Goal: Task Accomplishment & Management: Complete application form

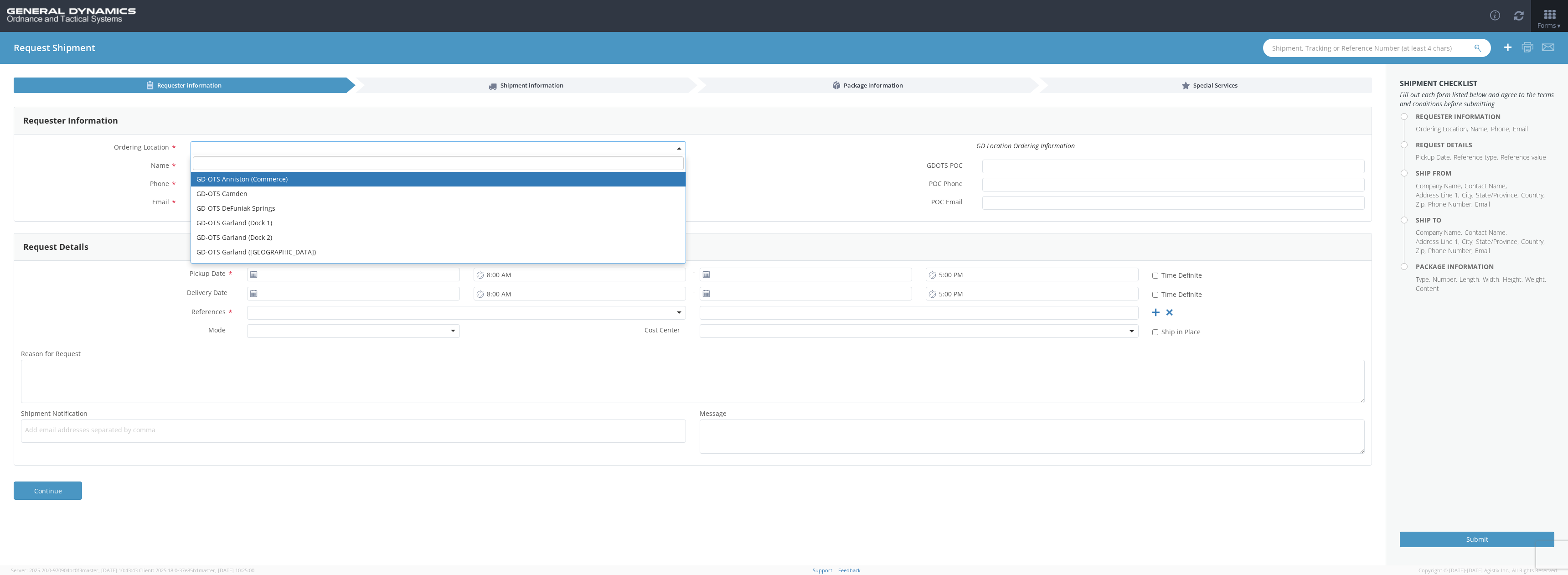
click at [291, 148] on span at bounding box center [438, 148] width 495 height 13
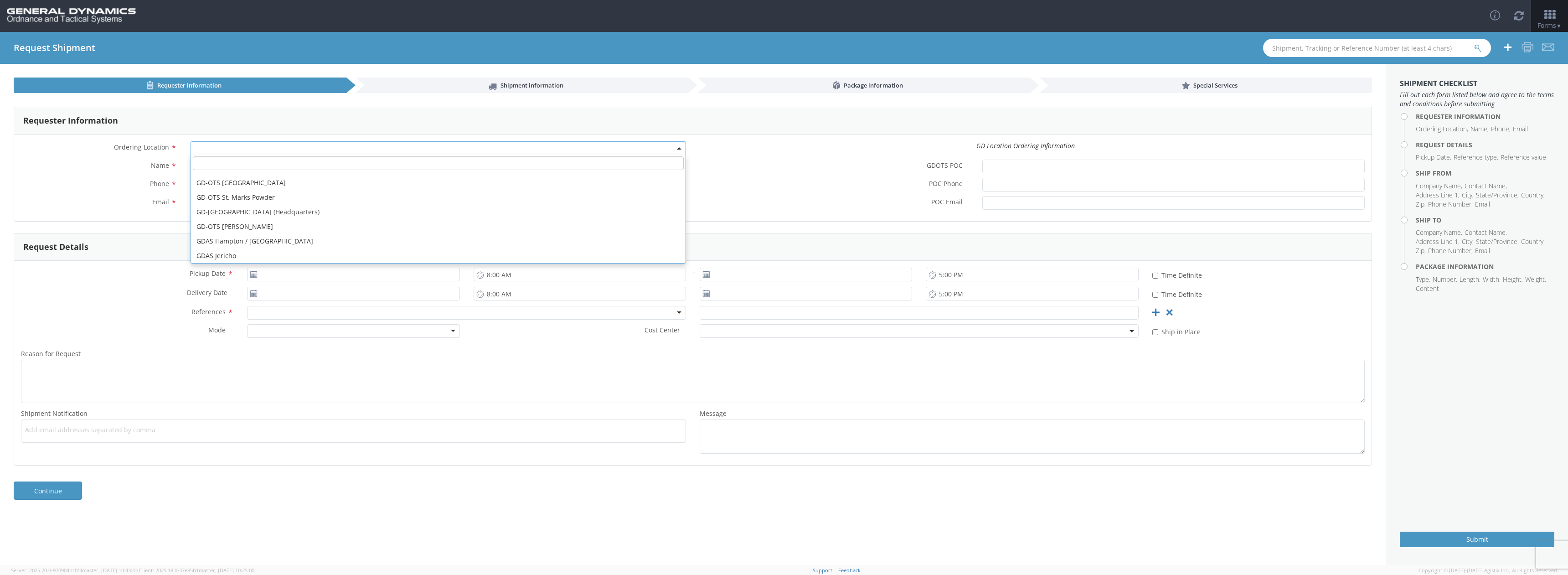
scroll to position [183, 0]
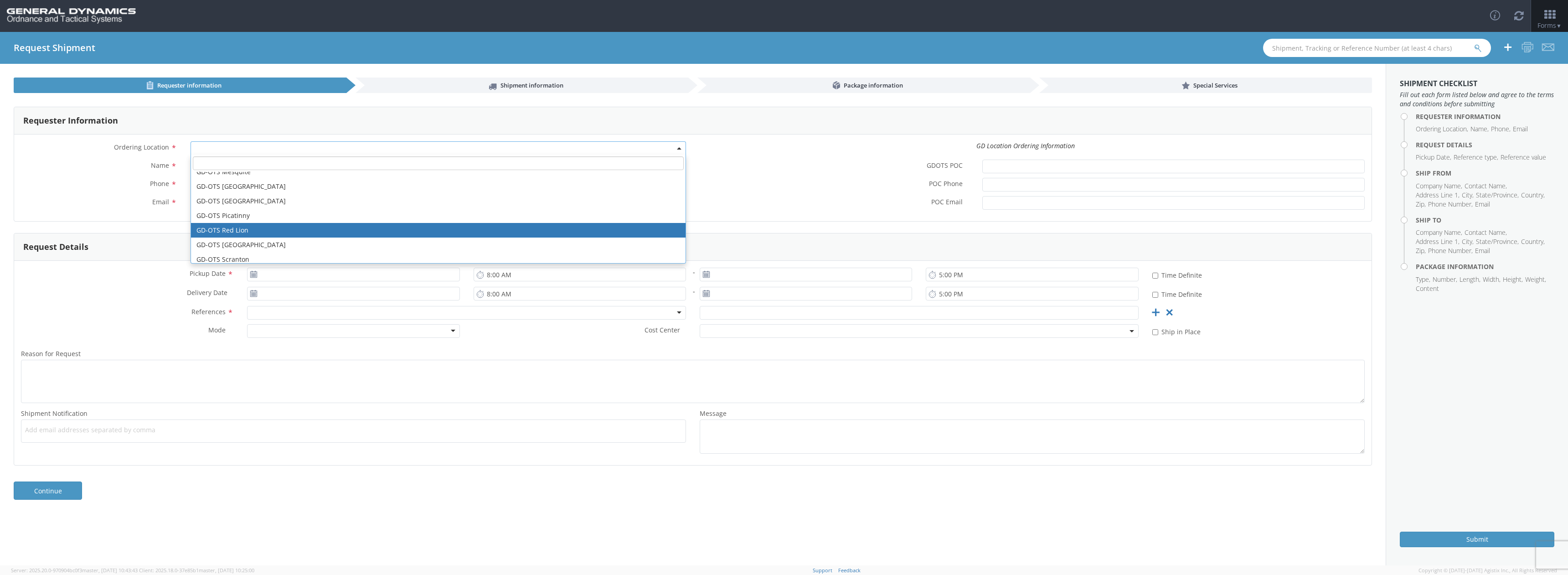
select select "310"
type input "[EMAIL_ADDRESS][DOMAIN_NAME]"
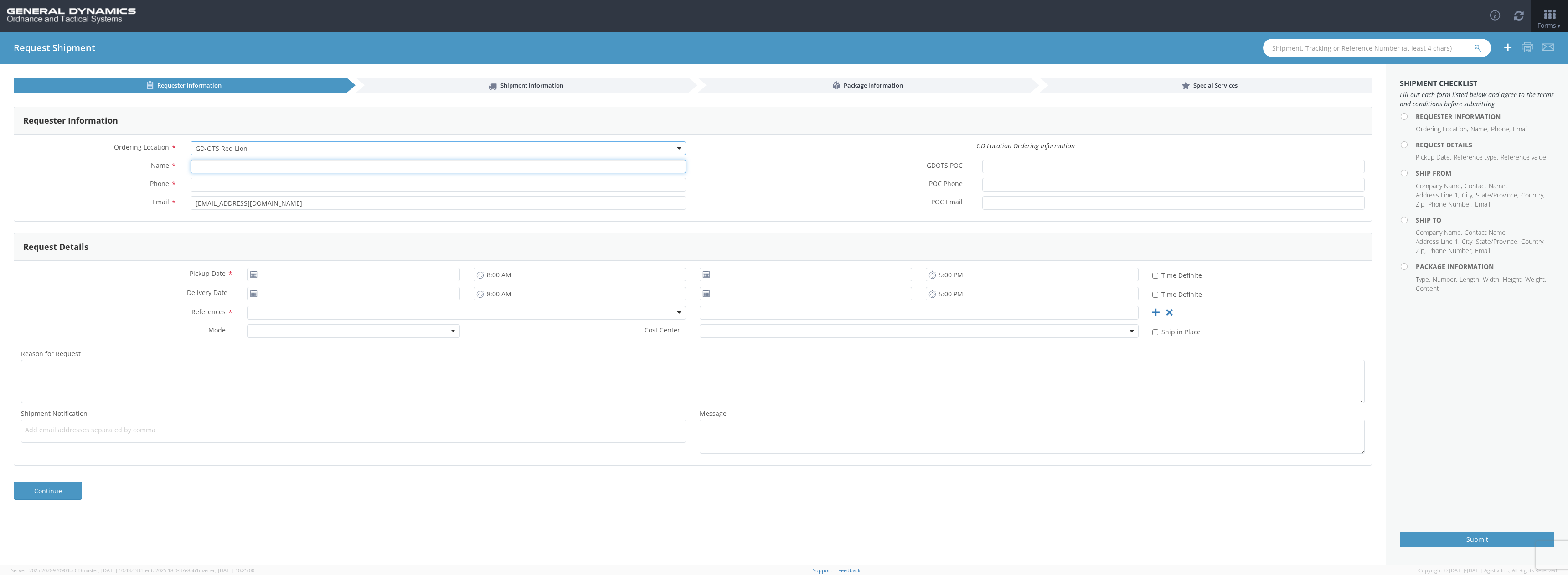
click at [237, 166] on input "Name *" at bounding box center [438, 166] width 495 height 13
type input "[PERSON_NAME]"
type input "4754679401"
type input "[PERSON_NAME][EMAIL_ADDRESS][DOMAIN_NAME]"
click at [254, 275] on icon at bounding box center [253, 275] width 8 height 7
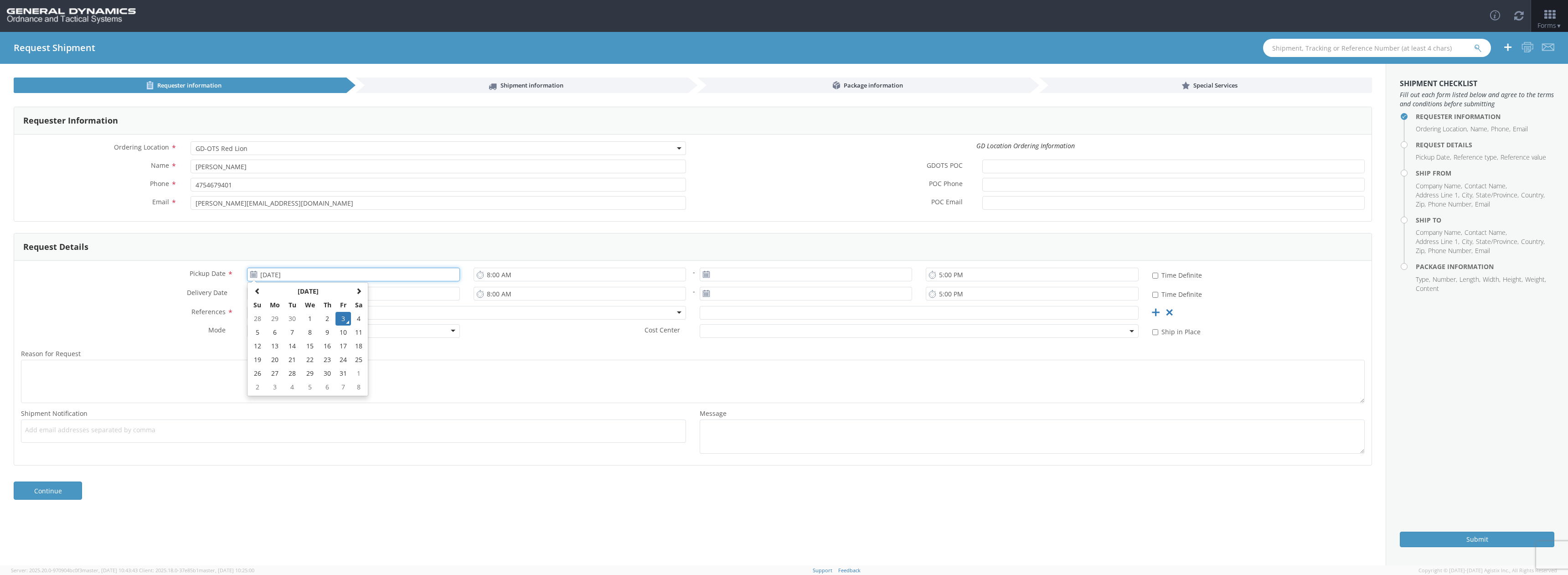
click at [279, 277] on input "[DATE]" at bounding box center [353, 275] width 212 height 13
click at [277, 333] on td "6" at bounding box center [275, 333] width 19 height 13
type input "[DATE]"
click at [253, 296] on icon at bounding box center [253, 294] width 8 height 7
click at [253, 293] on icon at bounding box center [253, 294] width 8 height 7
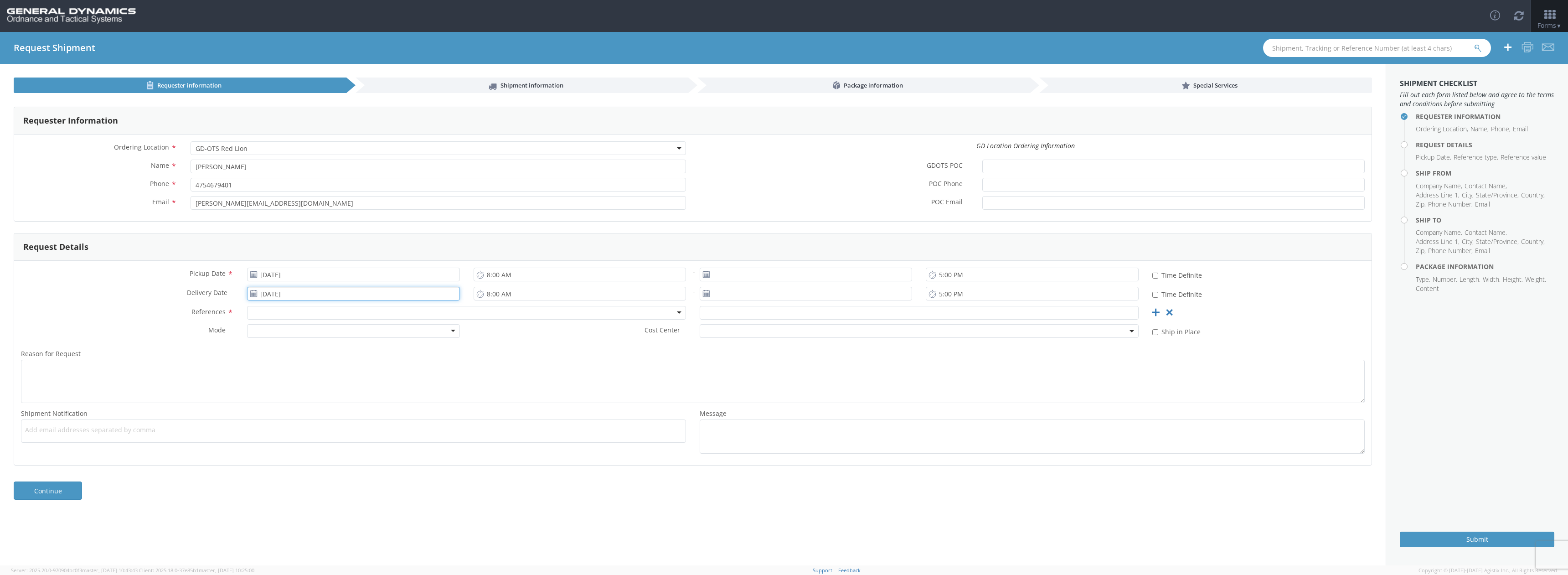
click at [273, 294] on input "[DATE]" at bounding box center [353, 294] width 212 height 13
click at [300, 294] on input "[DATE]" at bounding box center [353, 294] width 212 height 13
click at [281, 354] on td "6" at bounding box center [275, 351] width 19 height 13
type input "[DATE]"
click at [941, 294] on input "5:00 PM" at bounding box center [1032, 294] width 212 height 13
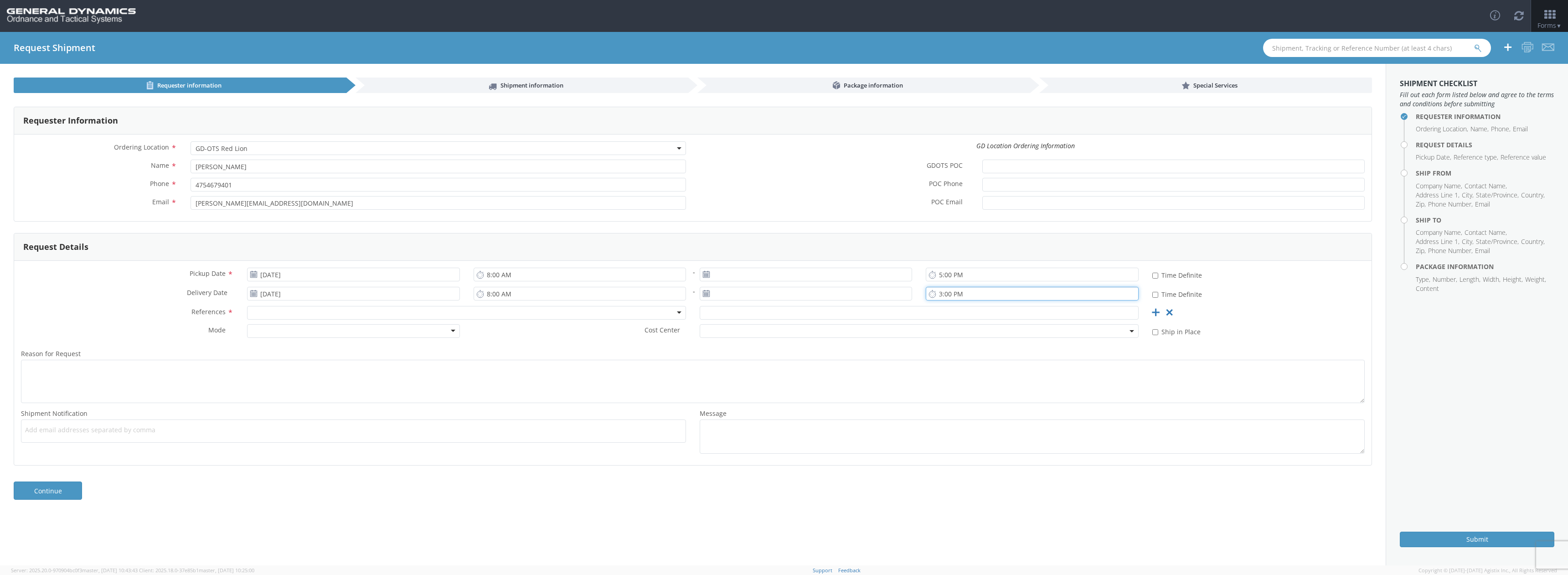
type input "3:00 PM"
click at [519, 312] on div at bounding box center [466, 312] width 439 height 13
click at [337, 323] on div "Purchase Order Purchase Order Bill Of Lading Customer Ref Delivery Number Gener…" at bounding box center [467, 315] width 453 height 18
click at [335, 331] on div at bounding box center [353, 331] width 212 height 13
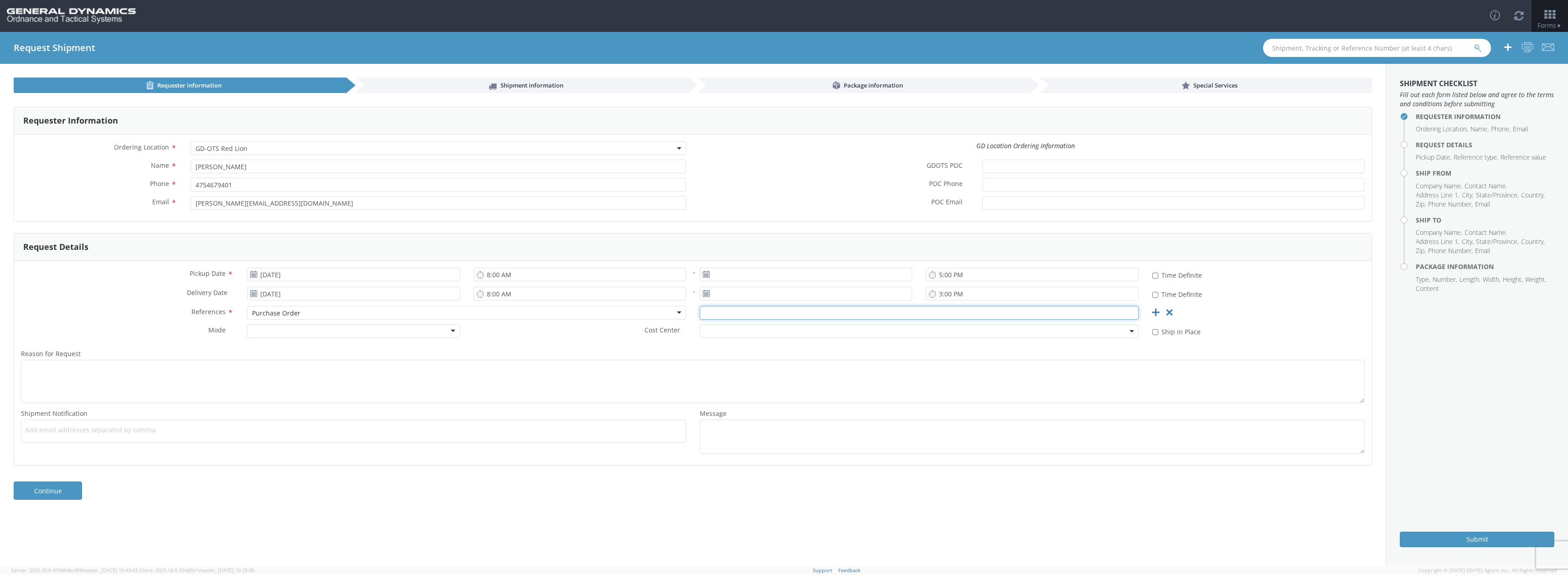
click at [737, 315] on input "text" at bounding box center [919, 312] width 439 height 13
type input "64707"
click at [438, 335] on div at bounding box center [353, 331] width 212 height 13
click at [65, 432] on span "Add email addresses separated by comma" at bounding box center [353, 430] width 657 height 9
type input "[EMAIL_ADDRESS][DOMAIN_NAME]"
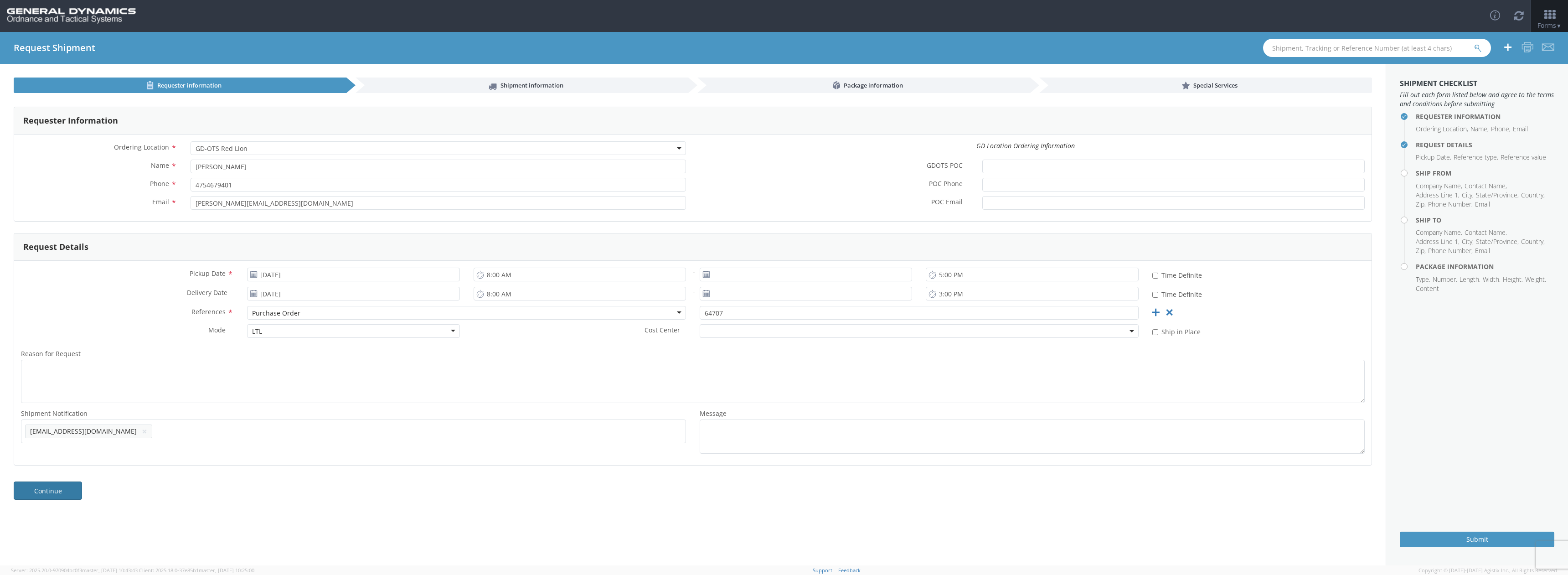
click at [69, 495] on link "Continue" at bounding box center [47, 491] width 68 height 18
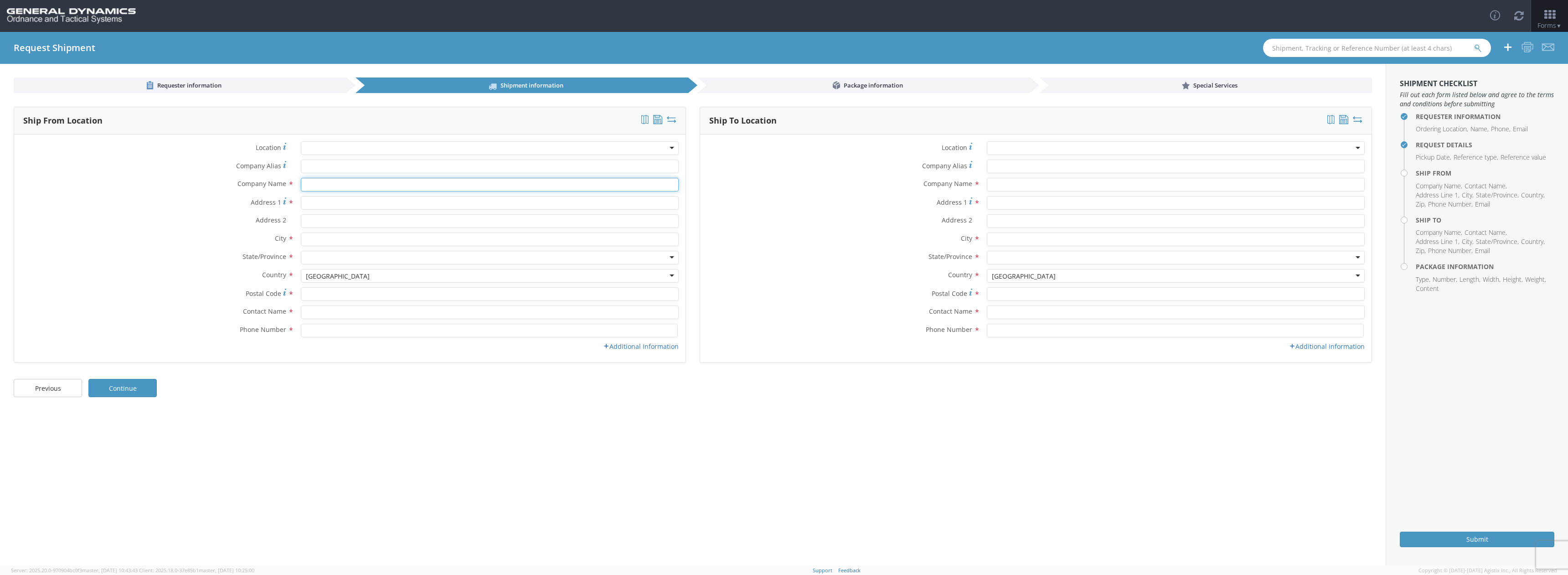
click at [354, 183] on input "text" at bounding box center [489, 185] width 378 height 13
type input "Production Metals"
type input "[STREET_ADDRESS]"
type input "Waterbury"
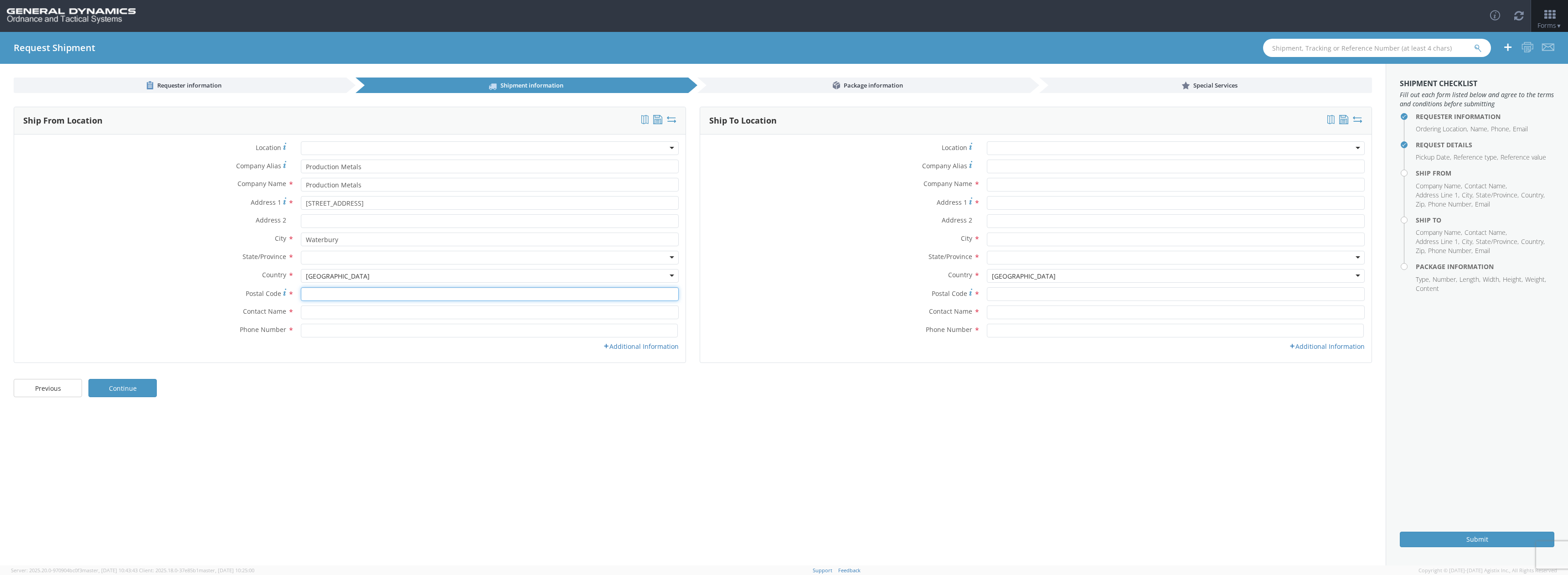
type input "06708"
type input "[PERSON_NAME]"
type input "4754679401"
click at [346, 258] on div at bounding box center [489, 258] width 378 height 13
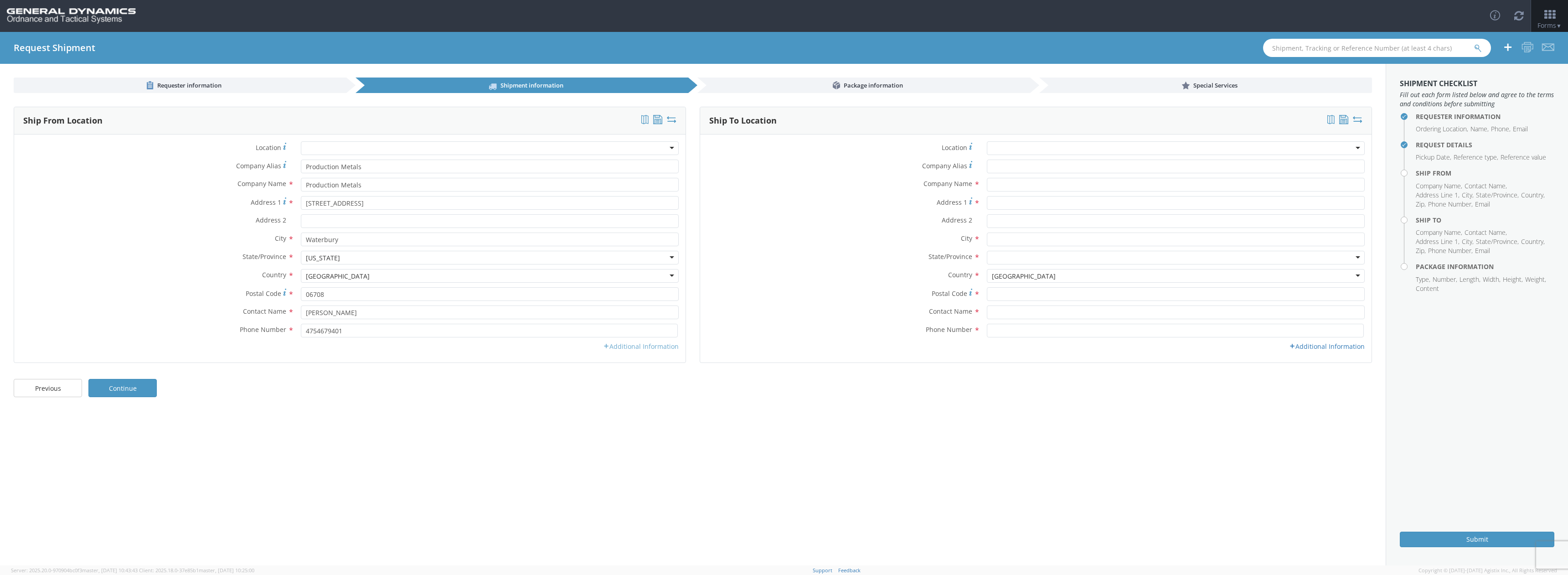
click at [616, 350] on link "Additional Information" at bounding box center [641, 347] width 75 height 9
click at [593, 406] on input "* Schedule Pickup Request" at bounding box center [590, 404] width 6 height 6
checkbox input "true"
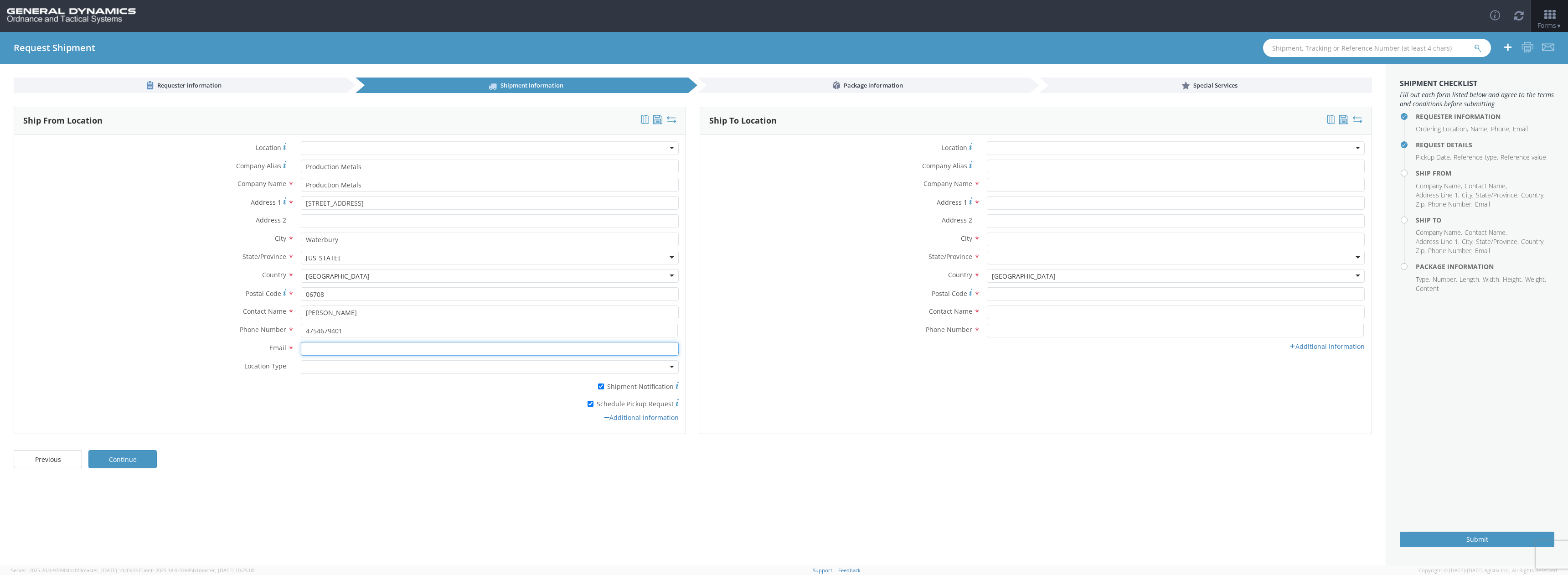
click at [330, 350] on input "Email *" at bounding box center [489, 349] width 378 height 13
type input "[PERSON_NAME][EMAIL_ADDRESS][DOMAIN_NAME]"
click at [540, 370] on div at bounding box center [489, 367] width 378 height 13
click at [1107, 186] on input "text" at bounding box center [1175, 185] width 378 height 13
type input "General Dynamics - OTS"
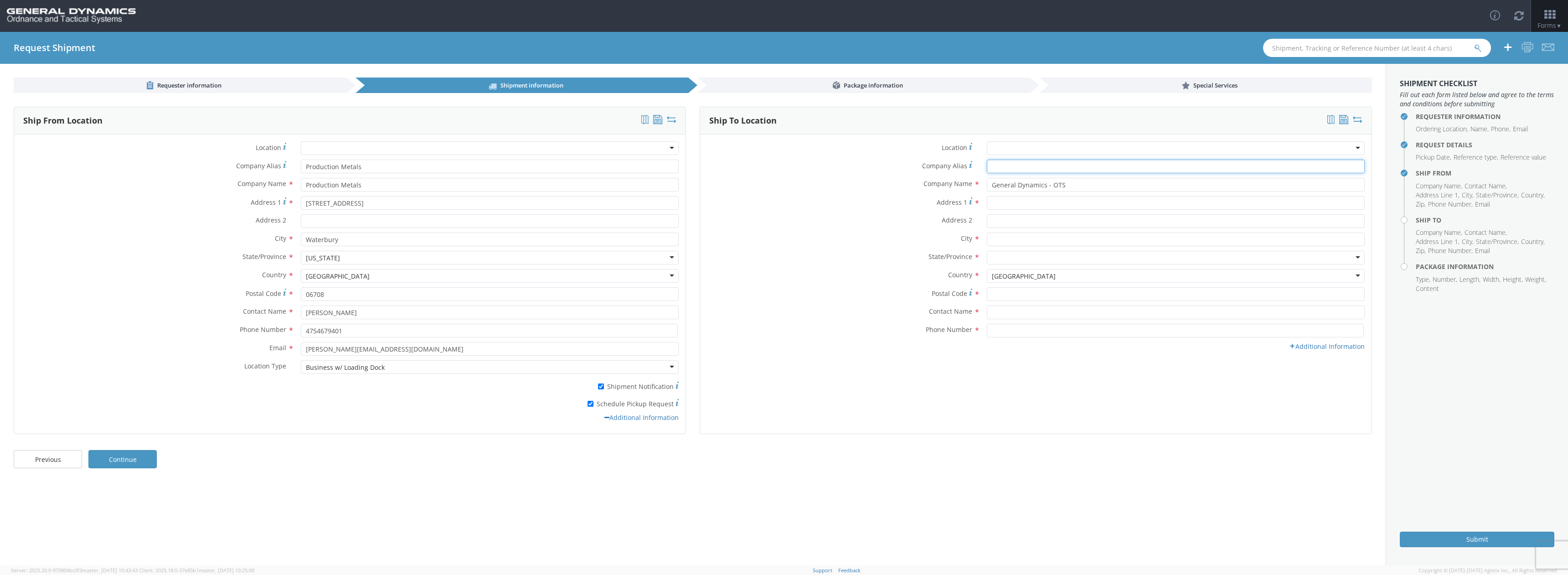
type input "General Dynamics - OTS"
type input "[STREET_ADDRESS]"
type input "Red Lion"
type input "17356"
type input "[PERSON_NAME].[PERSON_NAME]"
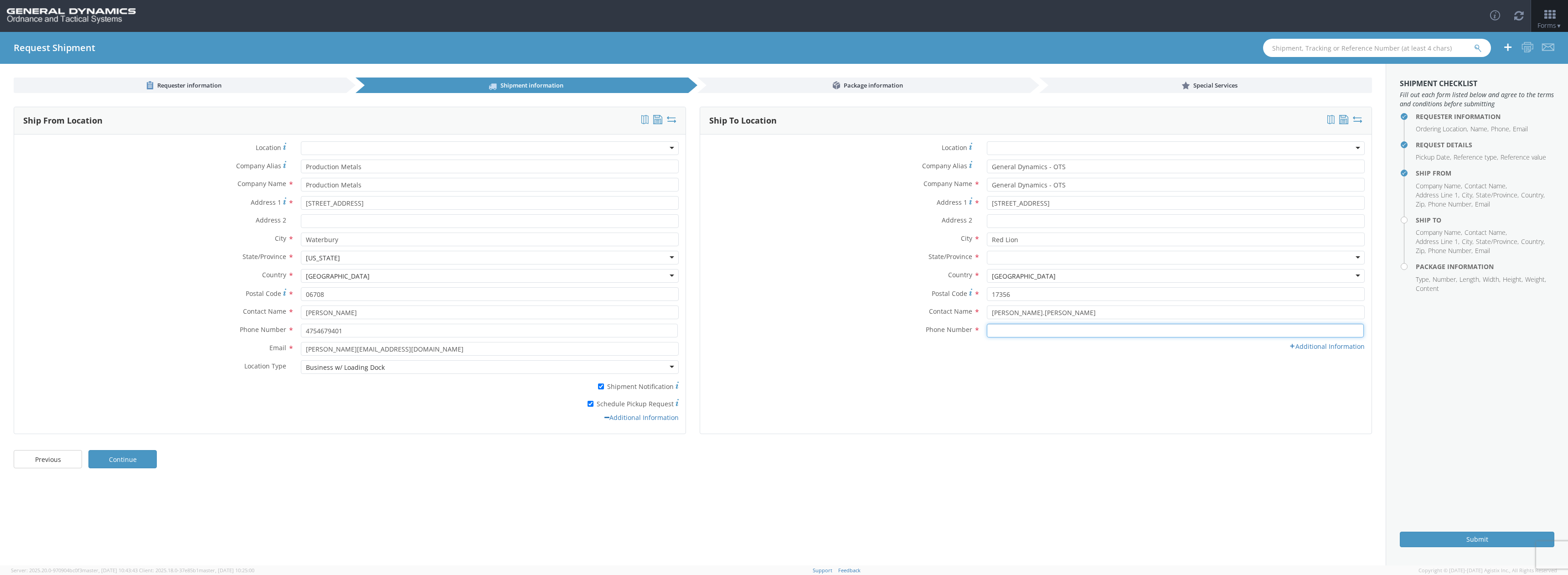
type input "7172468256"
click at [394, 170] on input "Production Metals" at bounding box center [489, 166] width 378 height 13
click at [281, 176] on div "Company Alias * Production Metals" at bounding box center [349, 169] width 671 height 18
click at [425, 171] on input "Production Metals" at bounding box center [489, 166] width 378 height 13
type input "D&D Enterprises"
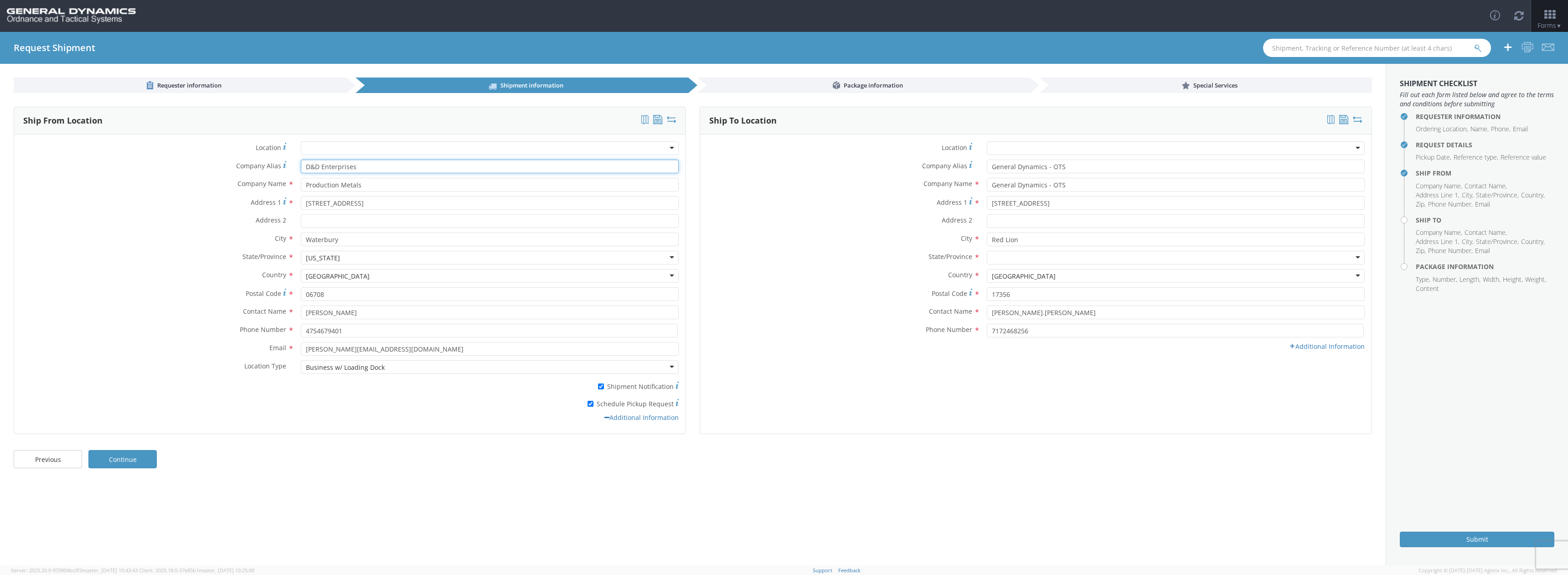
drag, startPoint x: 304, startPoint y: 164, endPoint x: 511, endPoint y: 280, distance: 237.3
click at [511, 280] on div "Location * GD-OTS Anniston (Commerce) GD-OTS [GEOGRAPHIC_DATA] GD-[GEOGRAPHIC_D…" at bounding box center [349, 284] width 671 height 286
click at [73, 457] on link "Previous" at bounding box center [47, 459] width 68 height 18
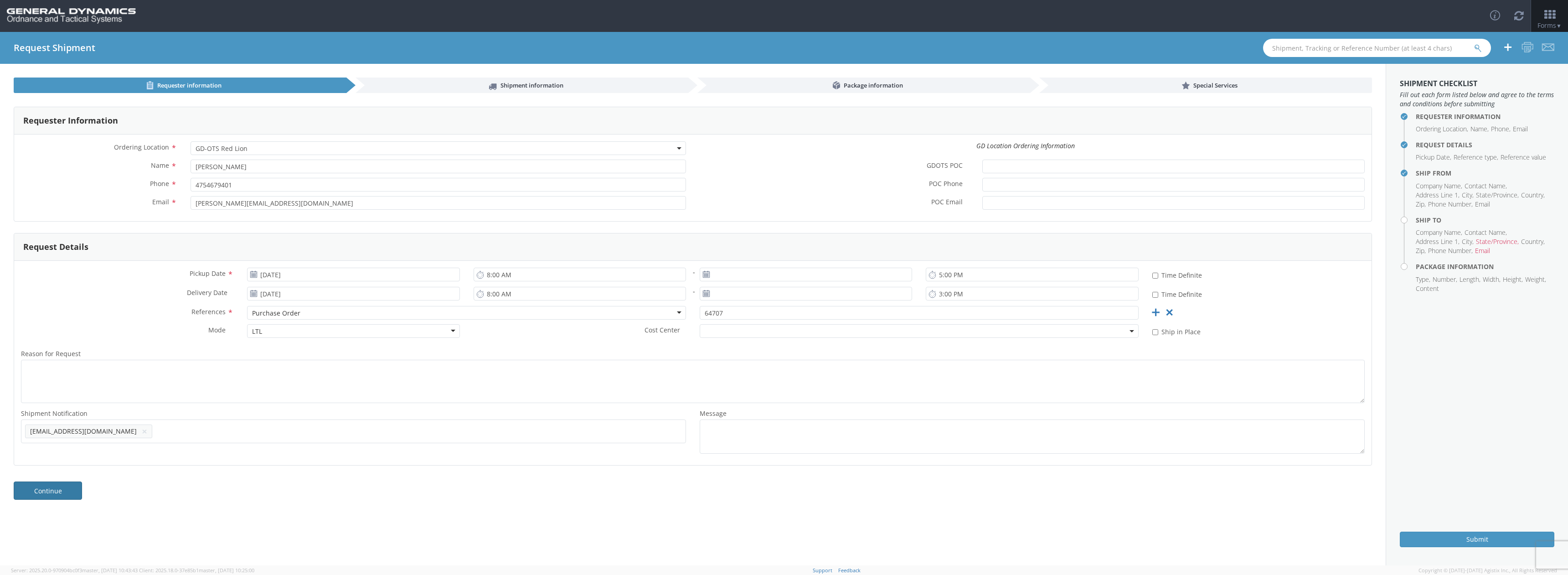
click at [52, 493] on link "Continue" at bounding box center [47, 491] width 68 height 18
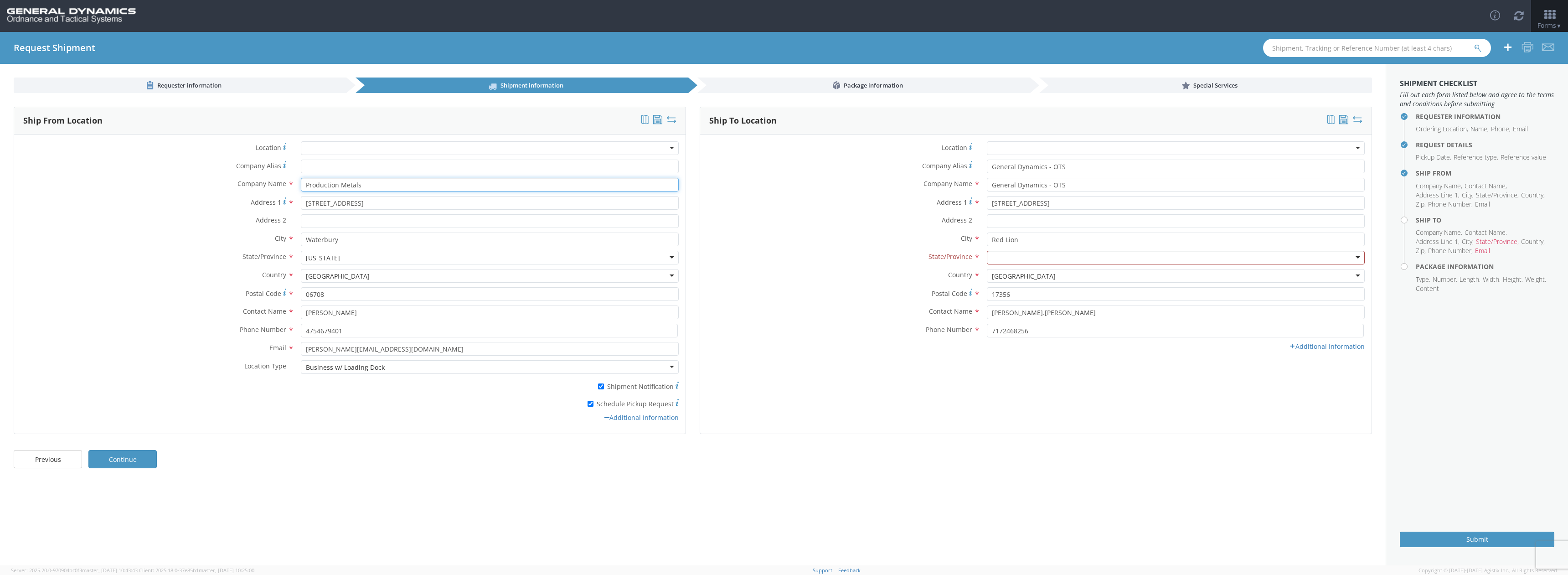
drag, startPoint x: 302, startPoint y: 185, endPoint x: 415, endPoint y: 192, distance: 113.2
click at [415, 192] on div "Company Name * Production Metals searching..." at bounding box center [349, 187] width 671 height 18
drag, startPoint x: 301, startPoint y: 203, endPoint x: 402, endPoint y: 198, distance: 101.1
click at [402, 198] on input "[STREET_ADDRESS]" at bounding box center [489, 203] width 378 height 13
drag, startPoint x: 303, startPoint y: 243, endPoint x: 386, endPoint y: 242, distance: 83.0
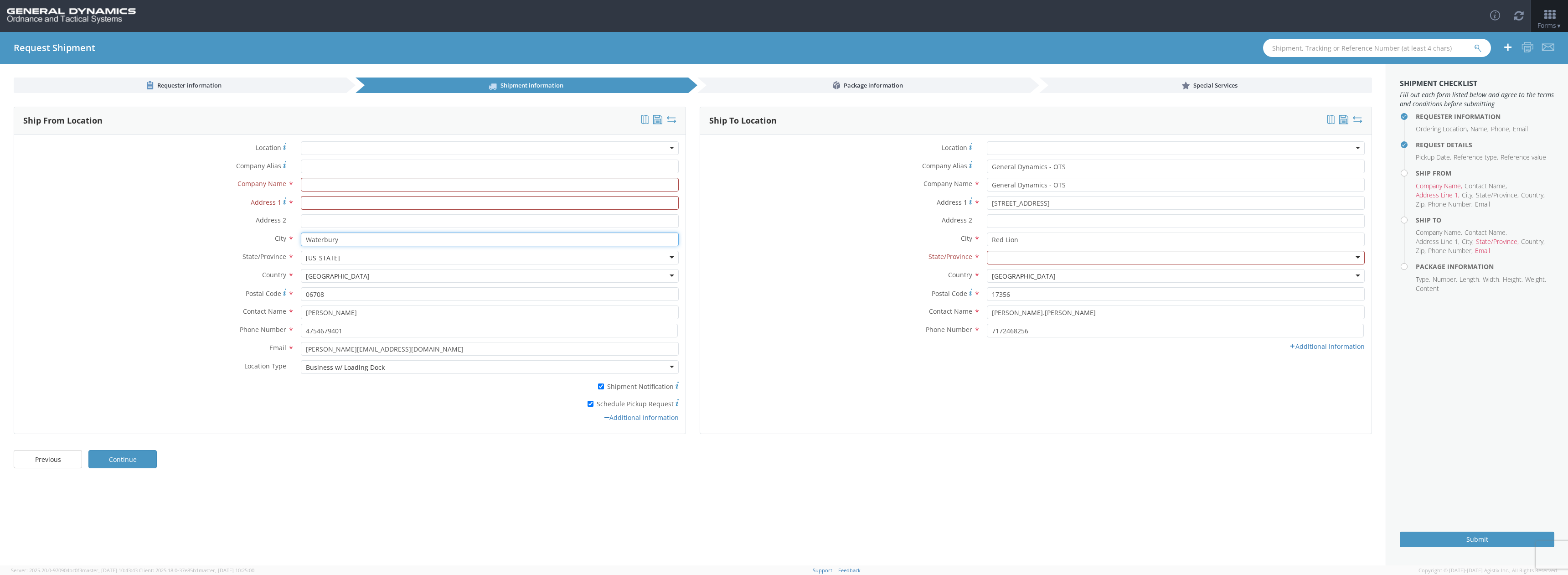
click at [385, 242] on input "Waterbury" at bounding box center [489, 239] width 378 height 13
drag, startPoint x: 305, startPoint y: 293, endPoint x: 390, endPoint y: 294, distance: 85.0
click at [389, 294] on input "06708" at bounding box center [489, 294] width 378 height 13
drag, startPoint x: 353, startPoint y: 255, endPoint x: 338, endPoint y: 256, distance: 15.0
click at [339, 256] on div "[US_STATE]" at bounding box center [489, 258] width 378 height 13
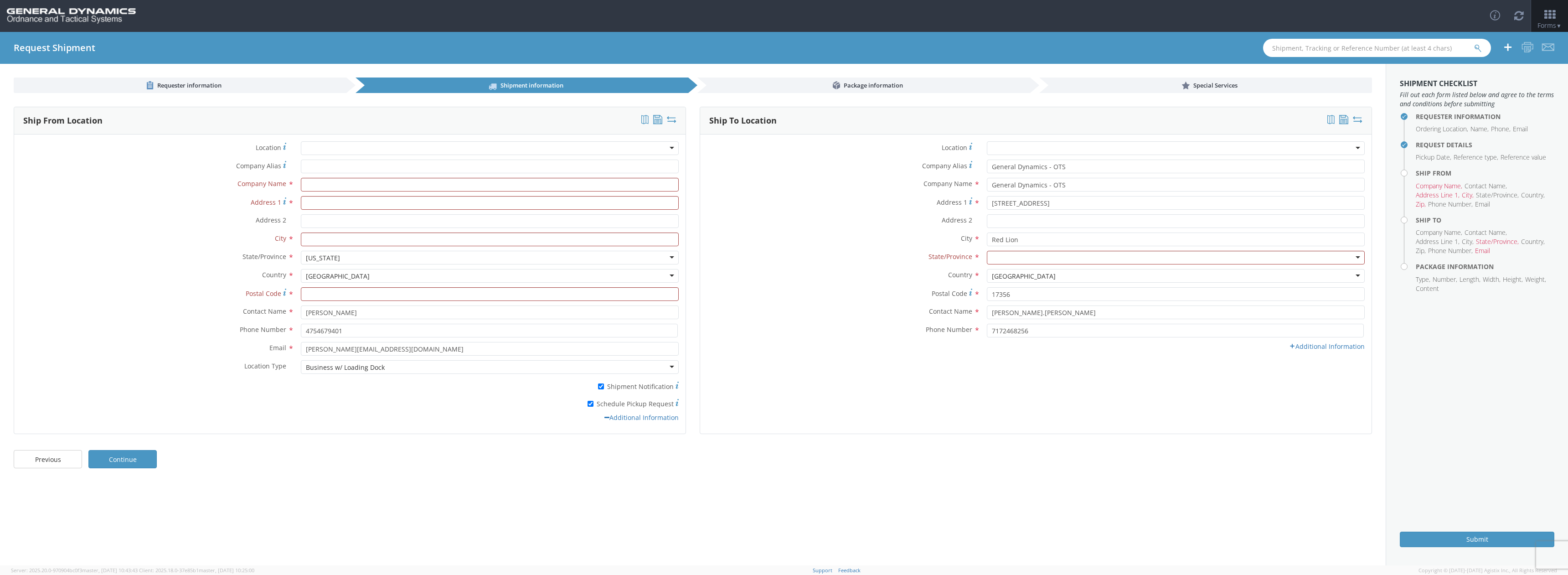
drag, startPoint x: 346, startPoint y: 256, endPoint x: 265, endPoint y: 256, distance: 81.0
click at [267, 256] on div "State/Province * [US_STATE] [US_STATE] [US_STATE] [US_STATE] [US_STATE] [US_STA…" at bounding box center [349, 258] width 671 height 13
drag, startPoint x: 353, startPoint y: 316, endPoint x: 362, endPoint y: 311, distance: 10.3
click at [362, 311] on input "[PERSON_NAME]" at bounding box center [489, 312] width 378 height 13
click at [359, 312] on input "[PERSON_NAME]" at bounding box center [489, 312] width 378 height 13
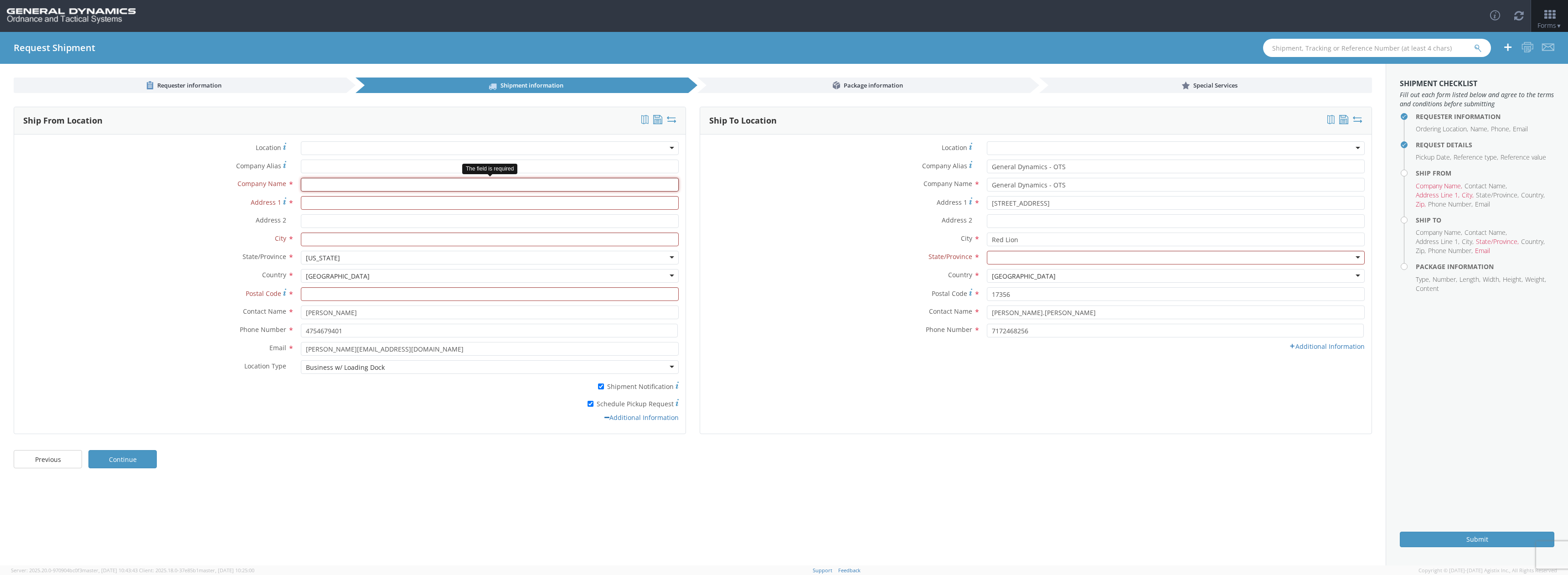
click at [338, 189] on input "text" at bounding box center [489, 185] width 378 height 13
type input "D&D Enterprises"
type input "[STREET_ADDRESS] Business"
type input "RANDLEMAN"
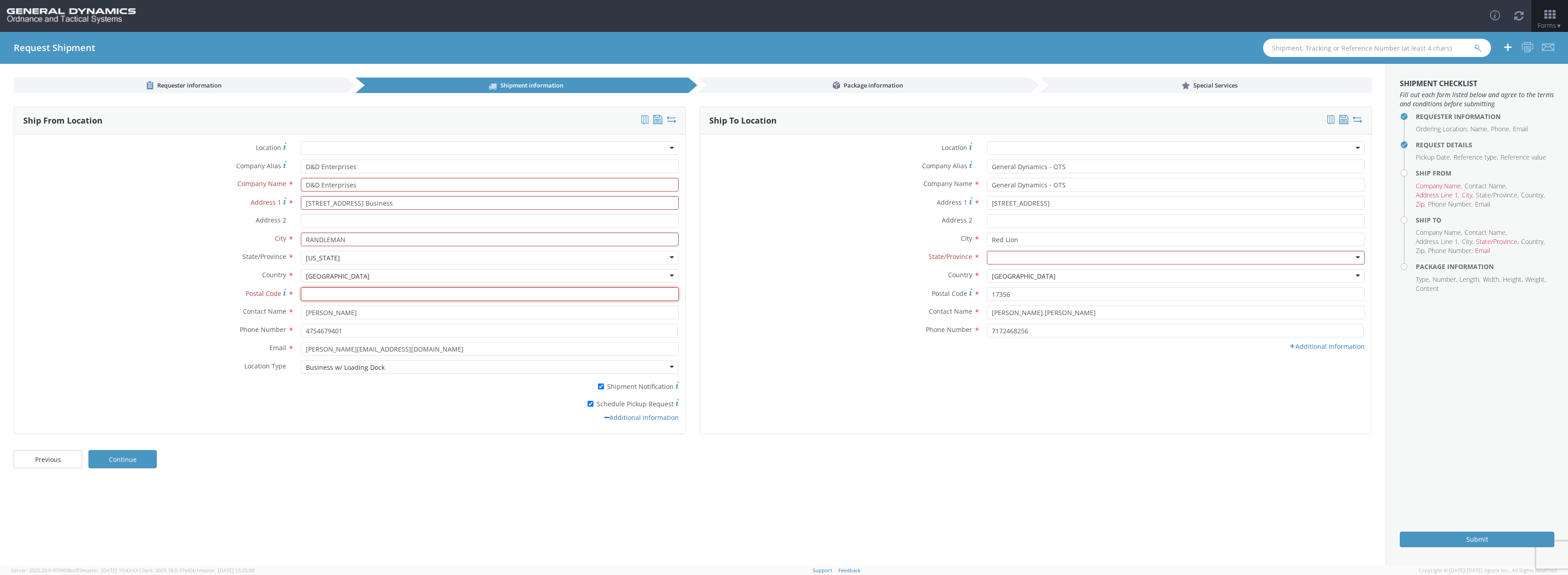
type input "27317"
click at [413, 263] on div "[US_STATE]" at bounding box center [489, 258] width 378 height 13
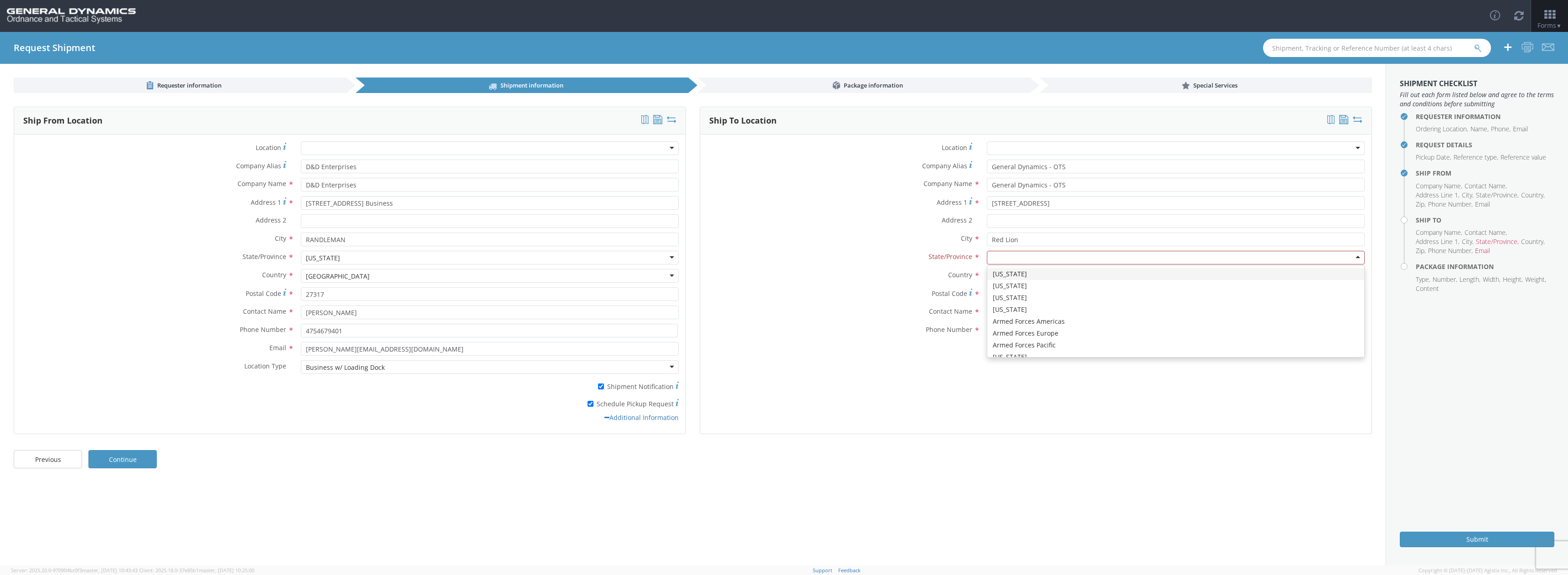
click at [1174, 261] on div at bounding box center [1175, 258] width 378 height 13
click at [1324, 347] on link "Additional Information" at bounding box center [1327, 347] width 75 height 9
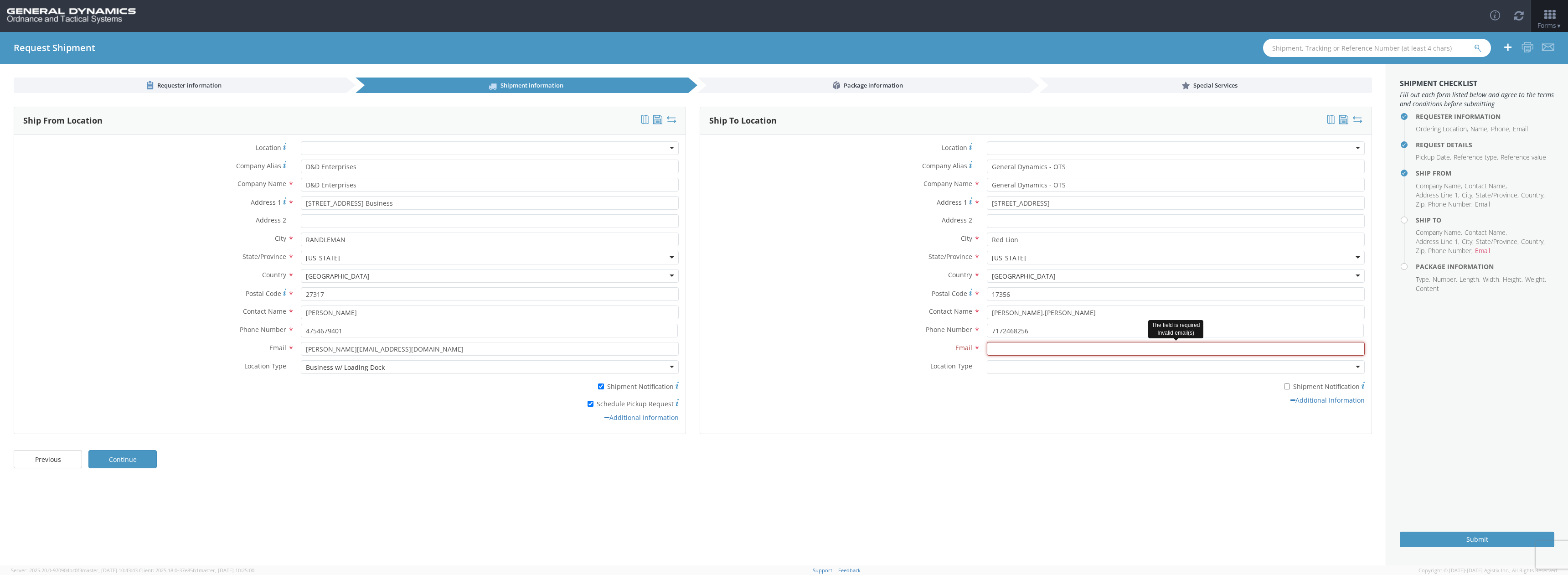
click at [1078, 348] on input "Email *" at bounding box center [1175, 349] width 378 height 13
type input "[PERSON_NAME][EMAIL_ADDRESS][PERSON_NAME][DOMAIN_NAME]"
click at [1108, 366] on div at bounding box center [1175, 367] width 378 height 13
click at [1287, 388] on input "* Shipment Notification" at bounding box center [1287, 387] width 6 height 6
checkbox input "true"
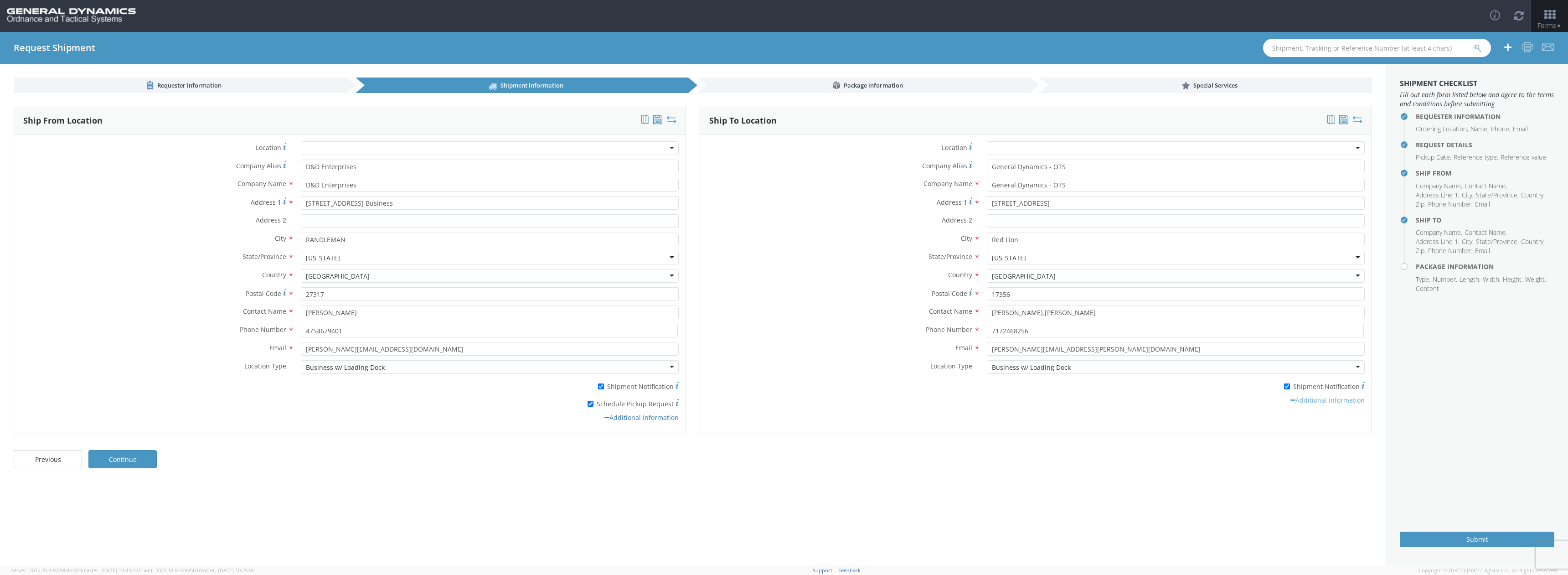
click at [1313, 403] on link "Additional Information" at bounding box center [1328, 400] width 74 height 9
click at [1311, 350] on link "Additional Information" at bounding box center [1327, 347] width 75 height 9
click at [1311, 348] on input "[PERSON_NAME][EMAIL_ADDRESS][PERSON_NAME][DOMAIN_NAME]" at bounding box center [1175, 349] width 378 height 13
click at [1178, 379] on div "* Shipment Notification" at bounding box center [1175, 385] width 378 height 13
click at [133, 469] on div "Previous Continue" at bounding box center [693, 464] width 1385 height 37
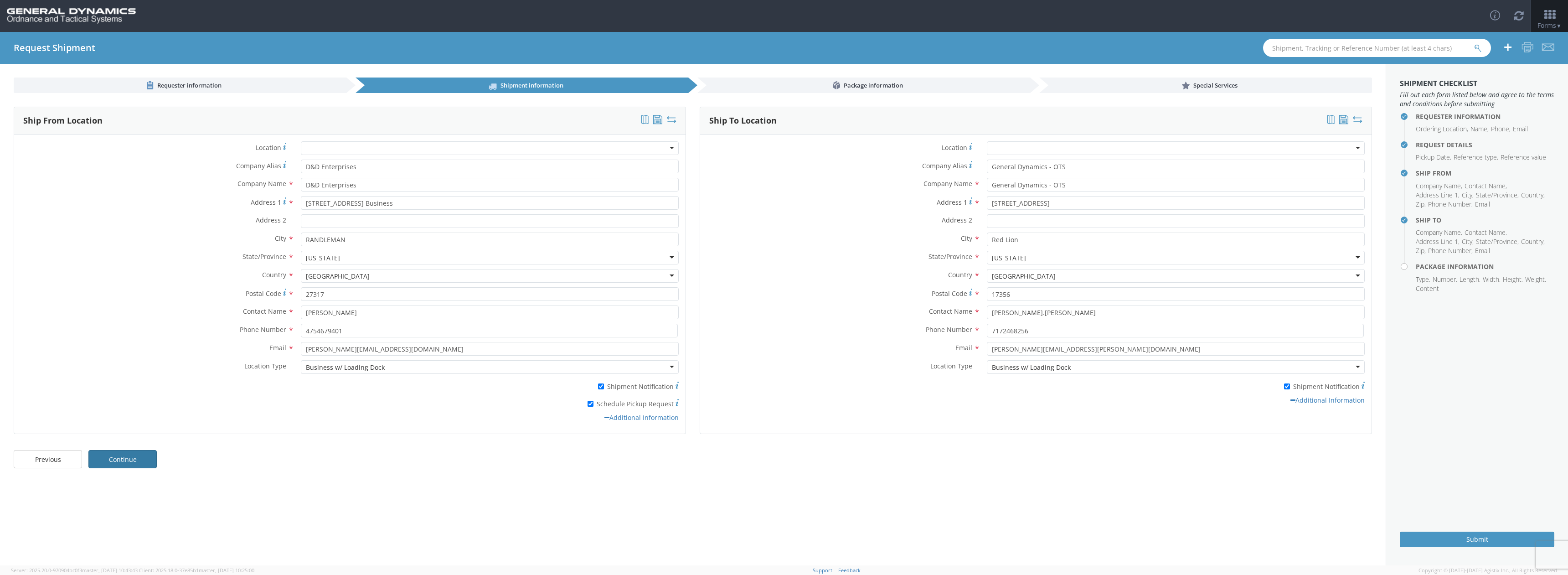
click at [134, 464] on link "Continue" at bounding box center [122, 459] width 68 height 18
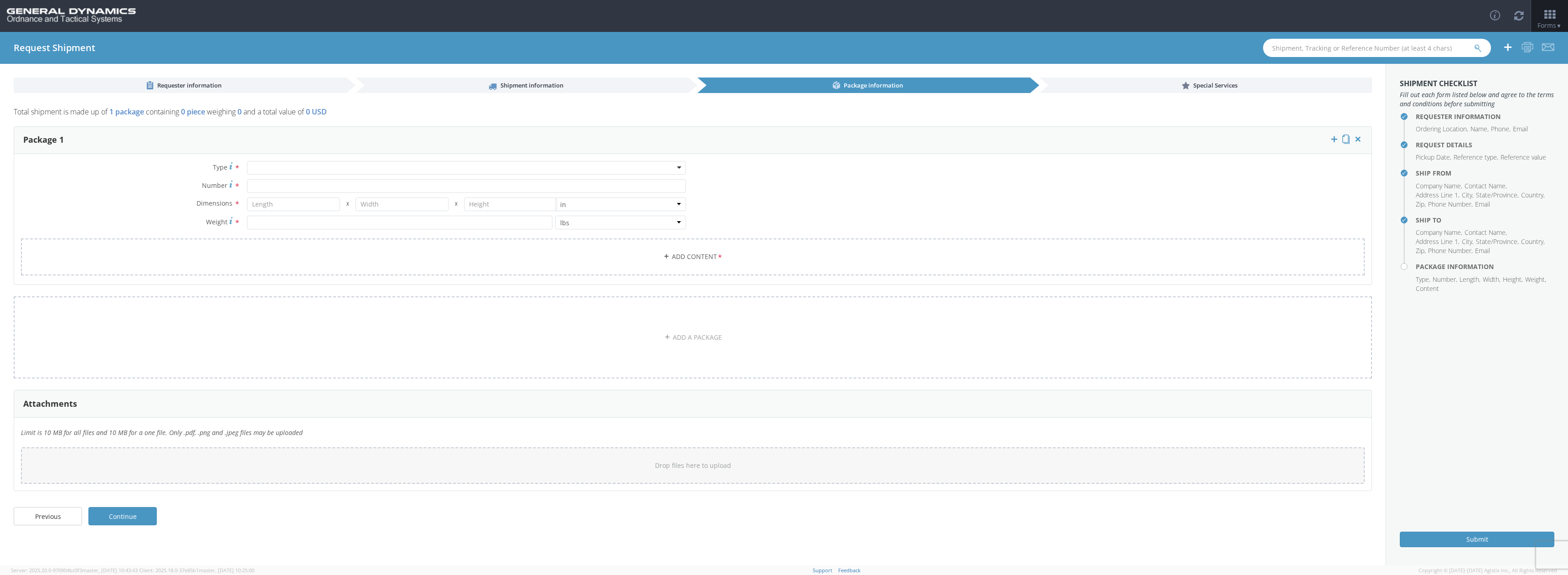
click at [288, 167] on div at bounding box center [466, 168] width 439 height 13
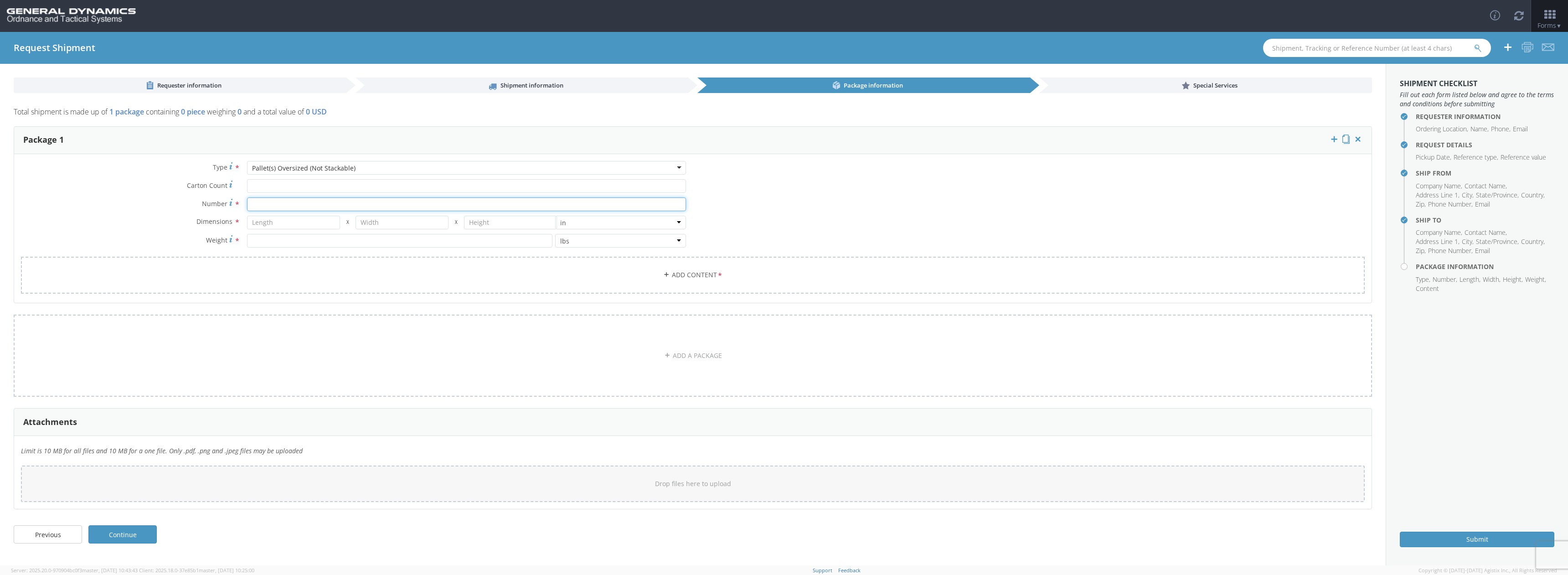
click at [286, 207] on input "Number *" at bounding box center [466, 204] width 439 height 13
type input "8"
click at [286, 222] on input "number" at bounding box center [293, 222] width 93 height 13
type input "30"
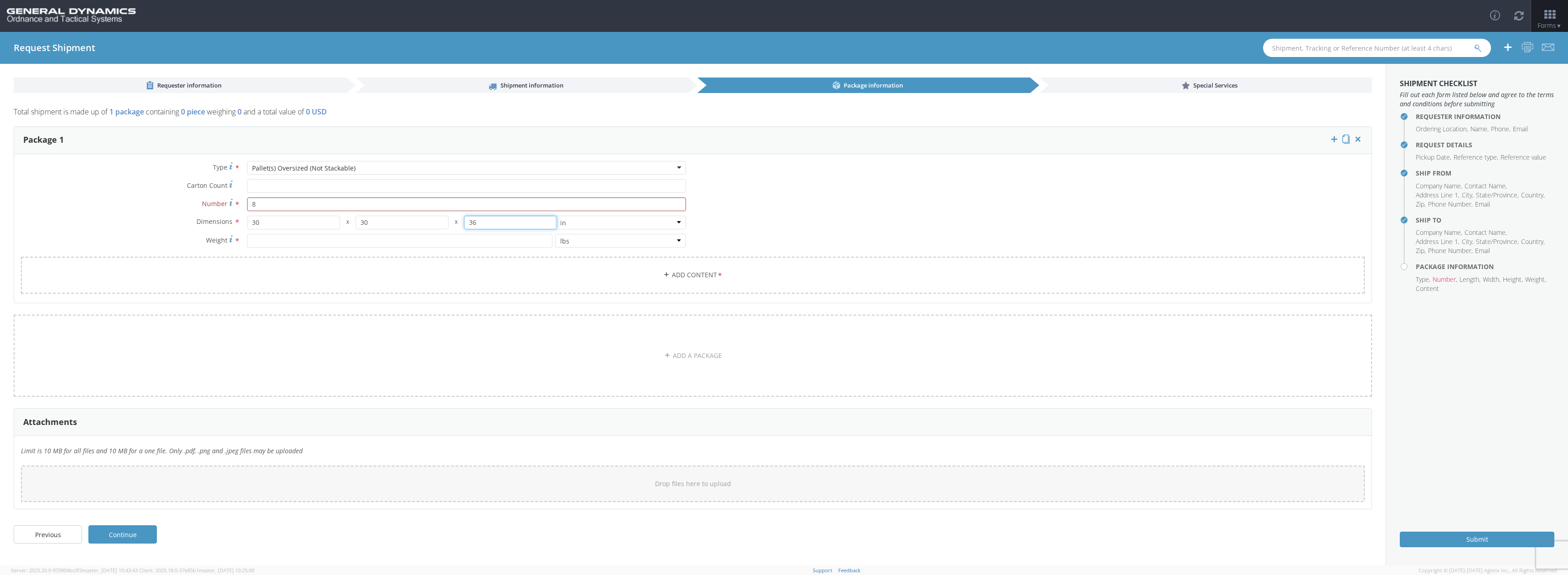
type input "36"
click at [290, 237] on input "number" at bounding box center [400, 241] width 306 height 13
type input "10086"
click at [511, 283] on link "Add Content *" at bounding box center [693, 275] width 1344 height 37
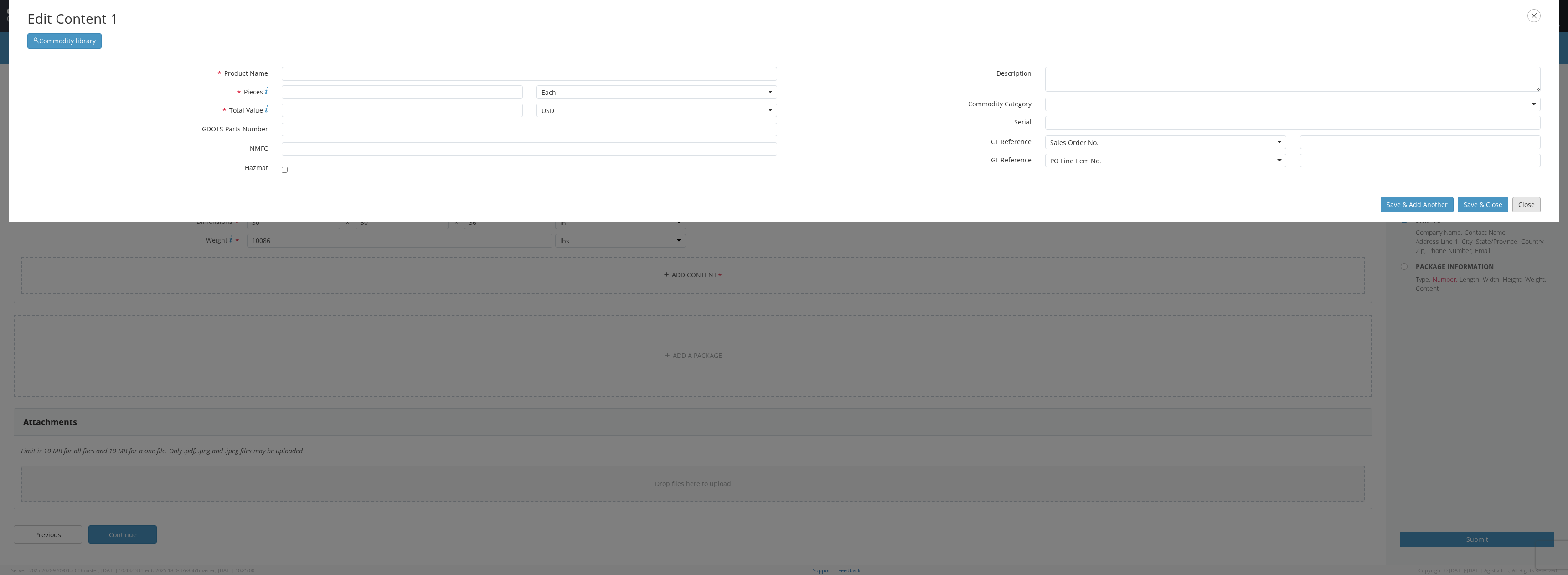
click at [1522, 208] on button "Close" at bounding box center [1527, 204] width 28 height 15
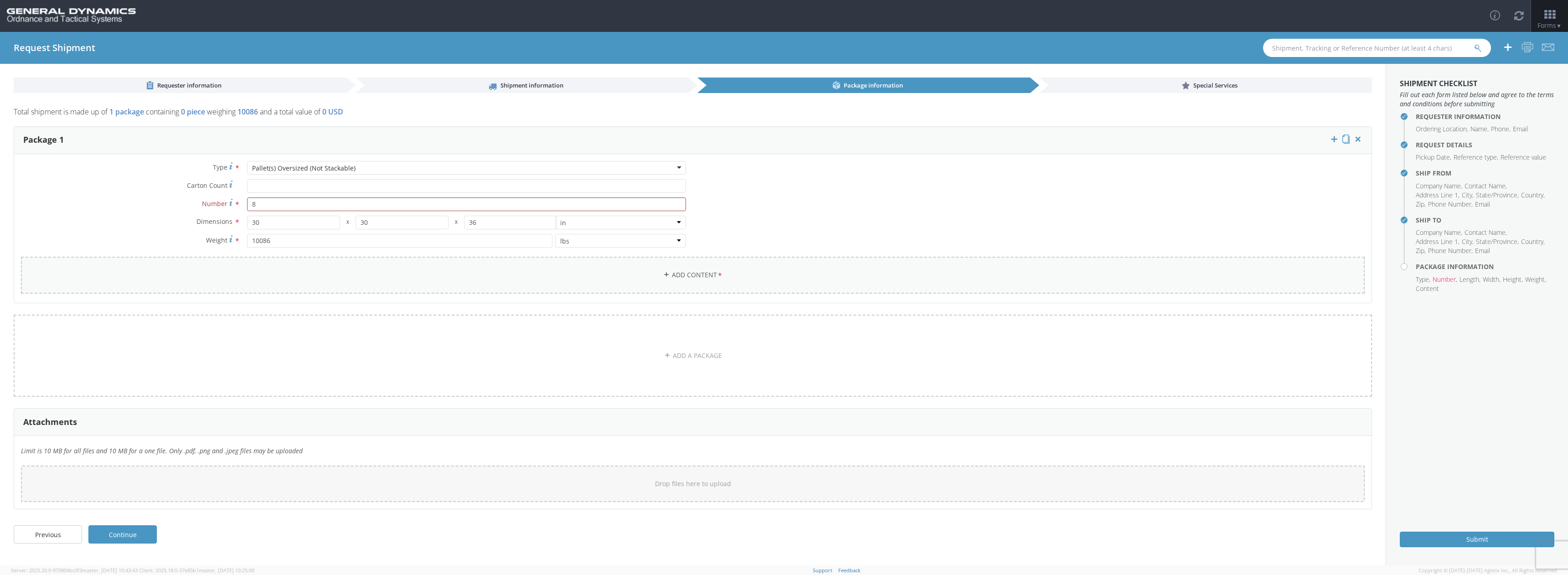
click at [708, 286] on link "Add Content *" at bounding box center [693, 275] width 1344 height 37
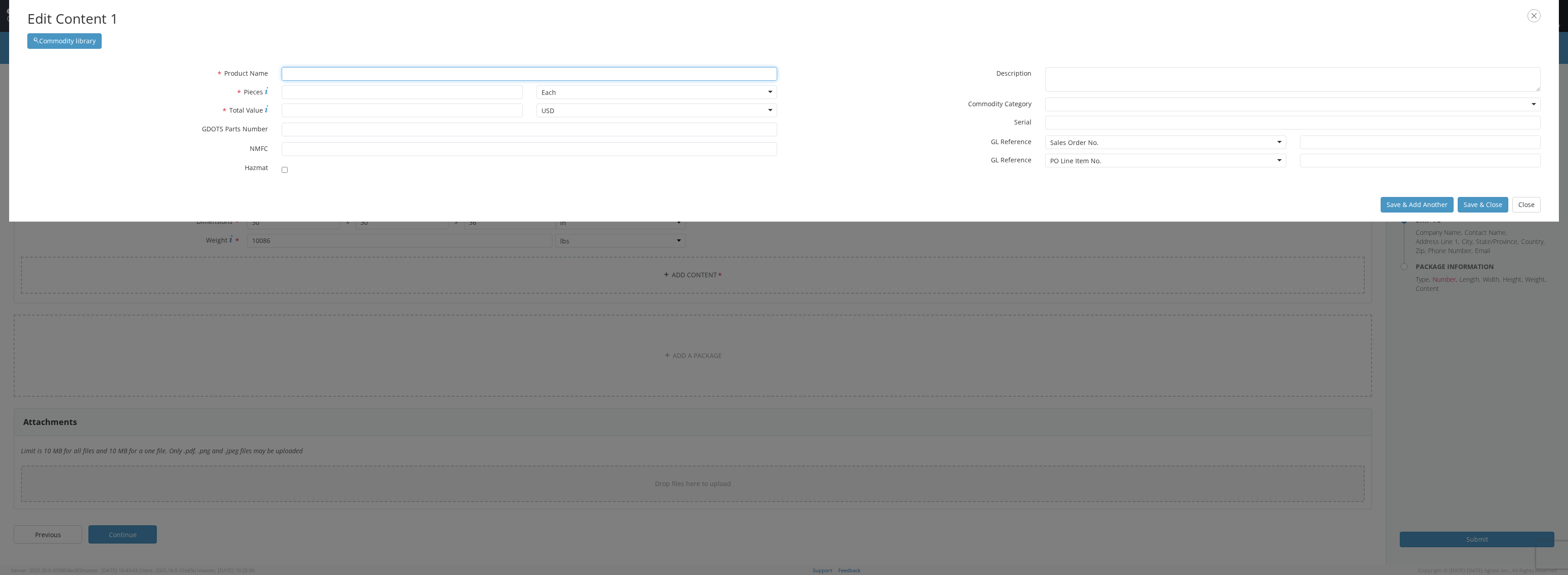
click at [327, 77] on input "text" at bounding box center [530, 74] width 495 height 13
type input "m8"
type input "m865 INSERT COVER"
type input "m86"
type input "m865 INSERT COVER"
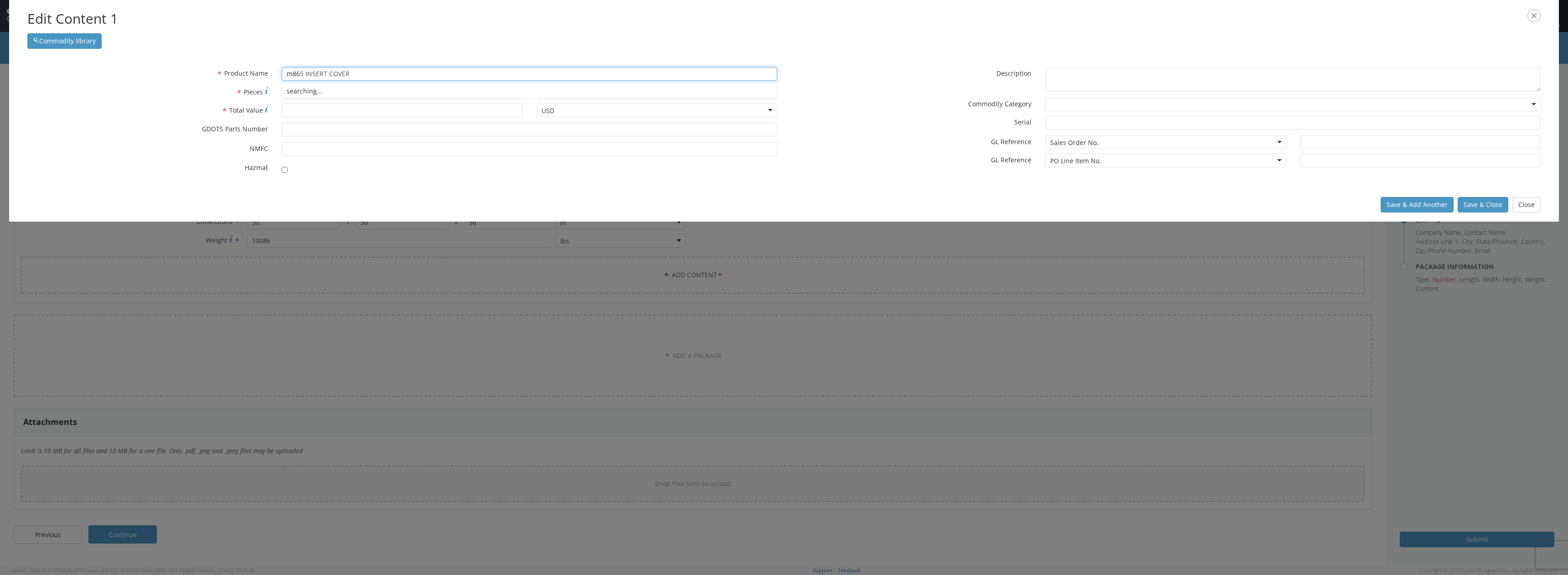
type input "m865"
type input "m865 INSERT COVER"
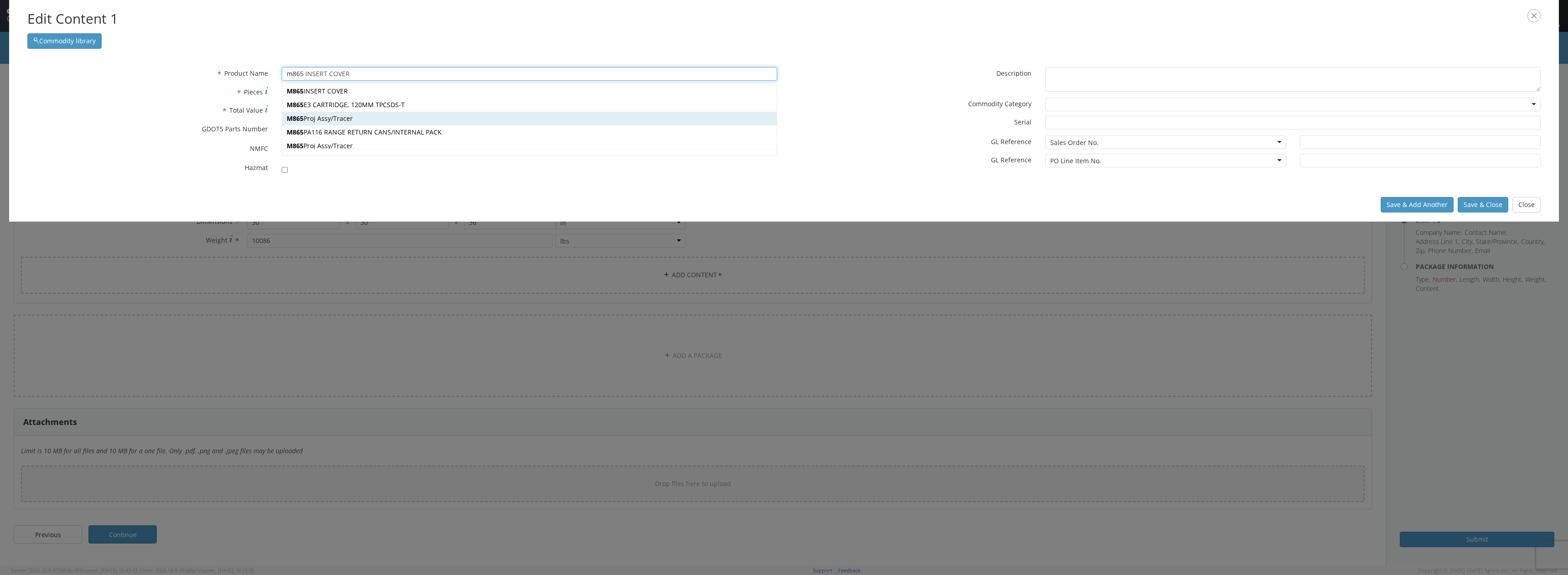
click at [343, 122] on div "M865 Proj Assy/Tracer" at bounding box center [530, 118] width 494 height 13
type input "M865 Proj Assy/Tracer"
type input "34"
type input "13024499"
checkbox input "true"
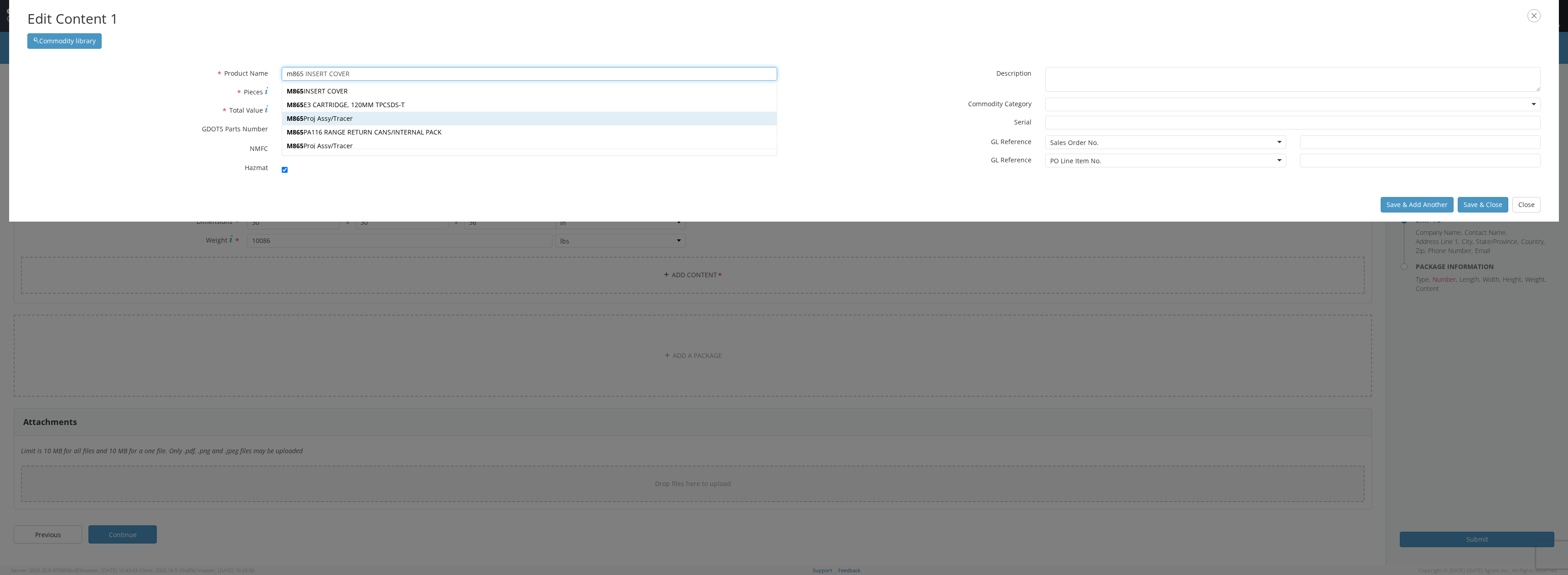
type textarea "M865 Proj Assy/Tracer"
type input "[PERSON_NAME],[GEOGRAPHIC_DATA]"
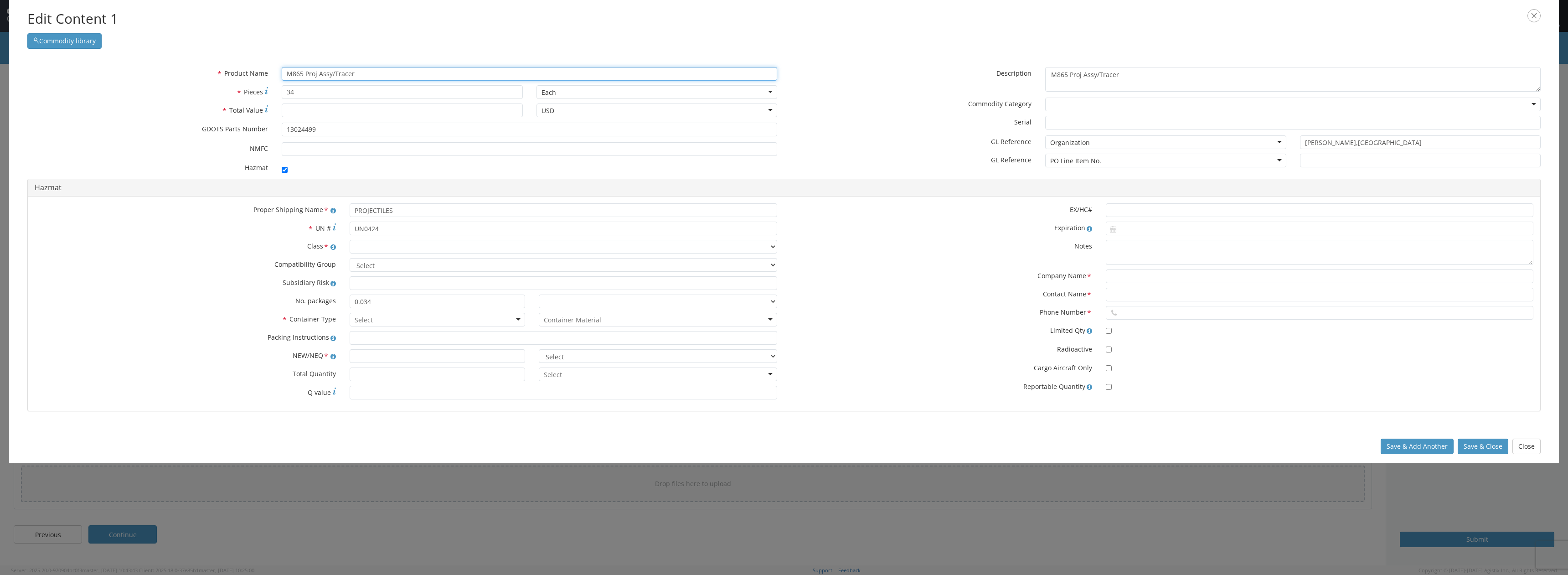
type input "M865 Proj Assy/Tracer"
click at [281, 170] on div at bounding box center [530, 168] width 509 height 13
click at [289, 168] on label at bounding box center [287, 169] width 11 height 11
click at [288, 168] on input "checkbox" at bounding box center [285, 170] width 6 height 6
checkbox input "false"
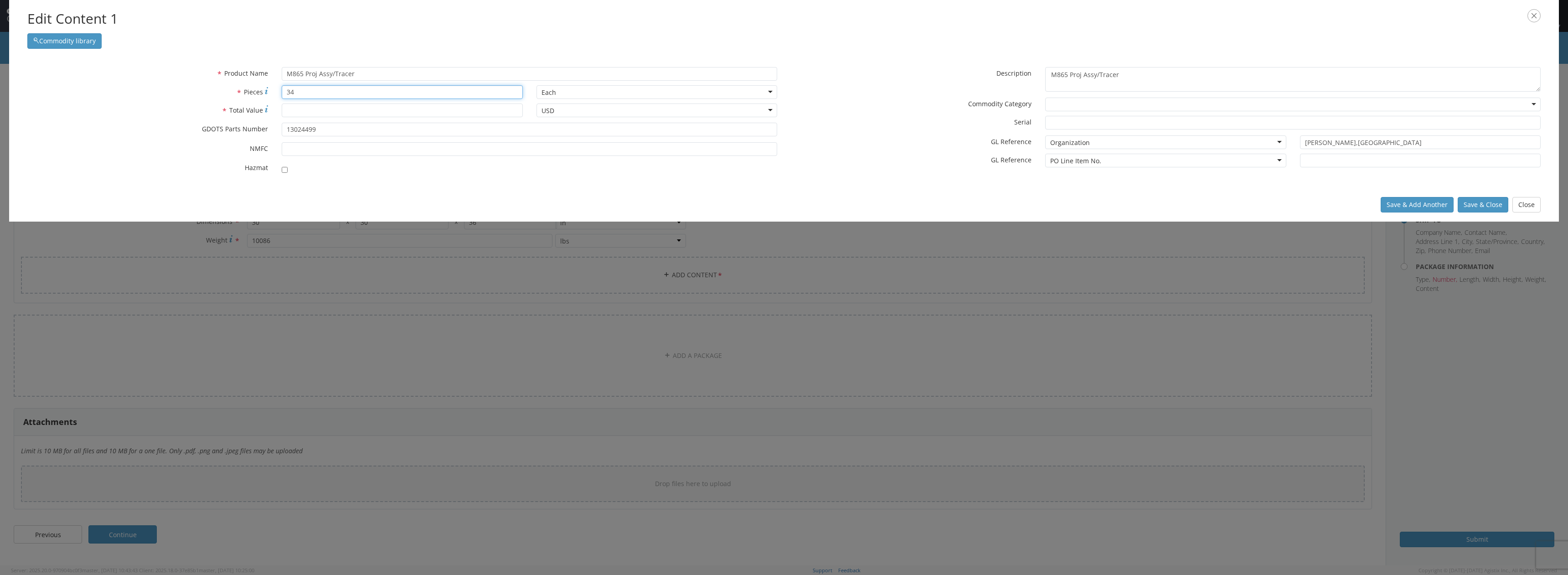
drag, startPoint x: 301, startPoint y: 91, endPoint x: 233, endPoint y: 91, distance: 68.0
click at [233, 91] on div "* Pieces 34" at bounding box center [275, 92] width 509 height 13
type input "1566"
click at [325, 112] on input "* Total Value" at bounding box center [402, 110] width 240 height 13
type input "100000"
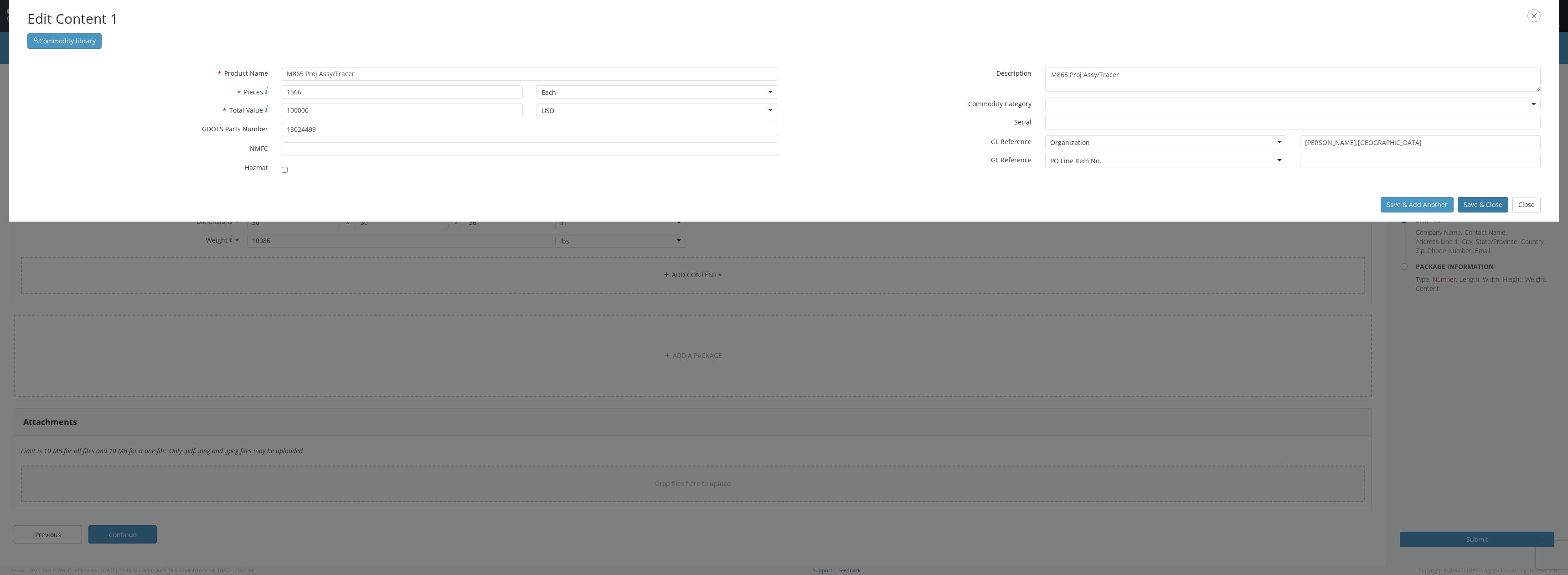
click at [1483, 210] on button "Save & Close" at bounding box center [1483, 204] width 51 height 15
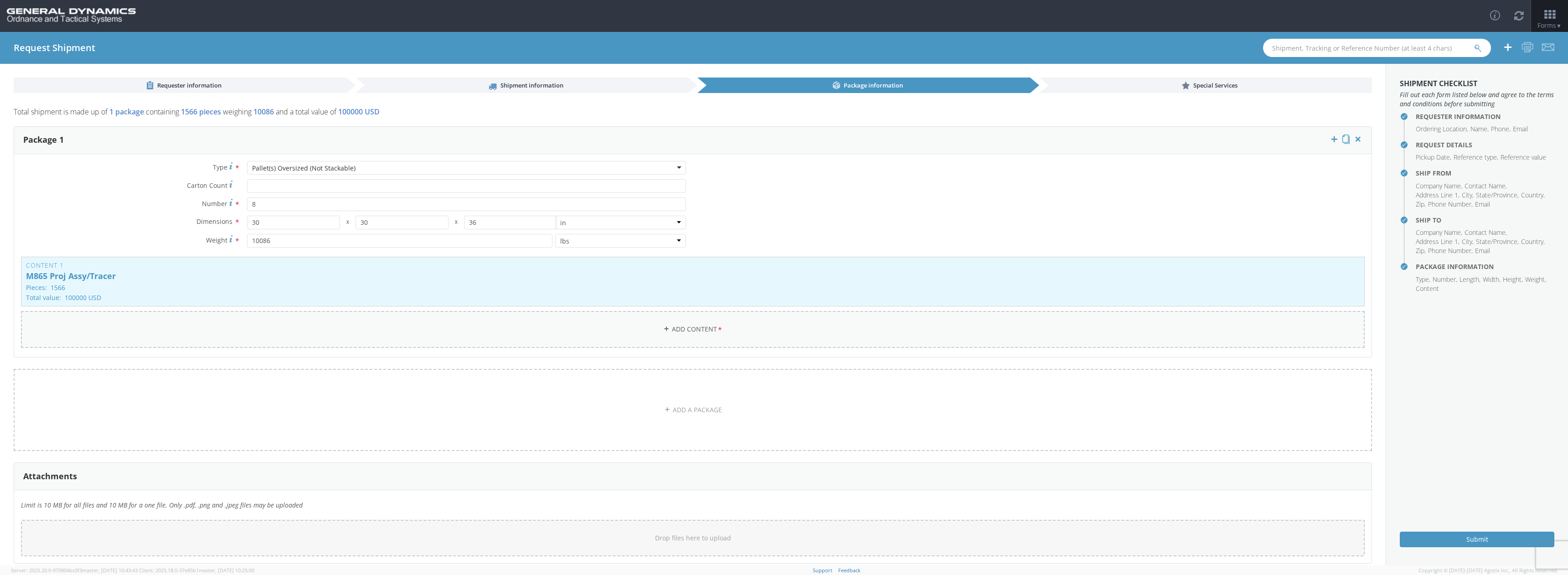
scroll to position [46, 0]
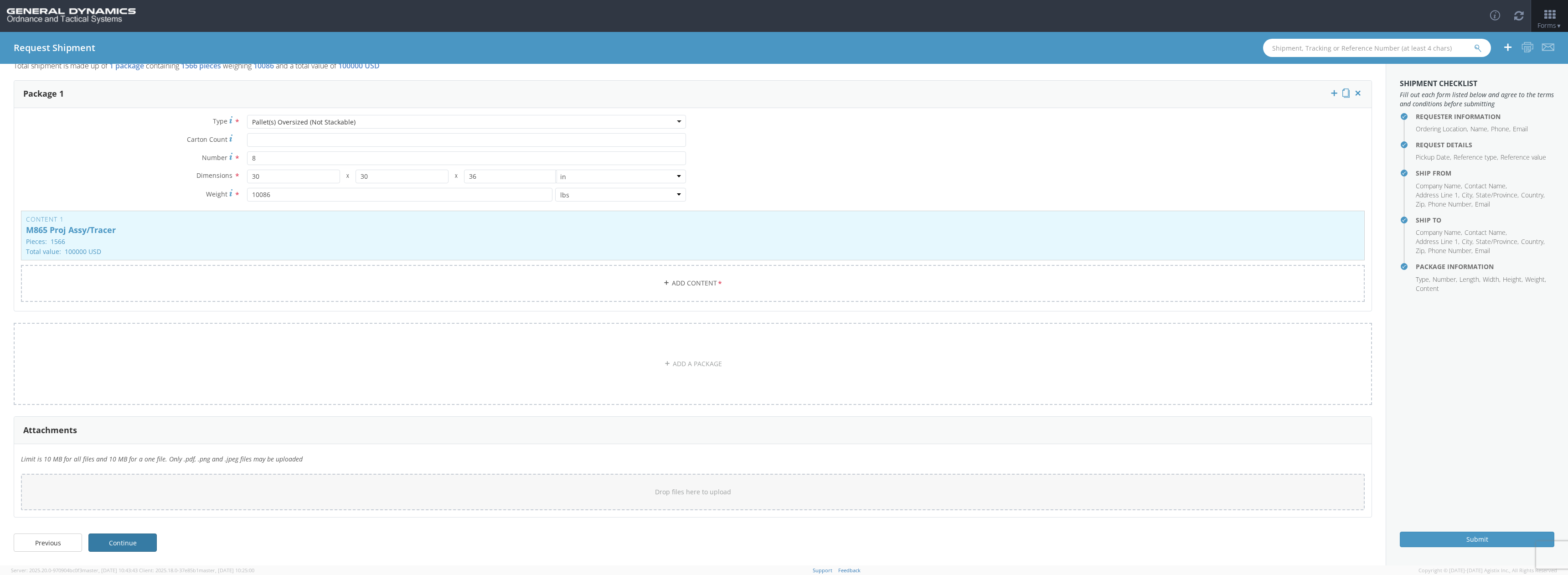
click at [148, 543] on link "Continue" at bounding box center [122, 543] width 68 height 18
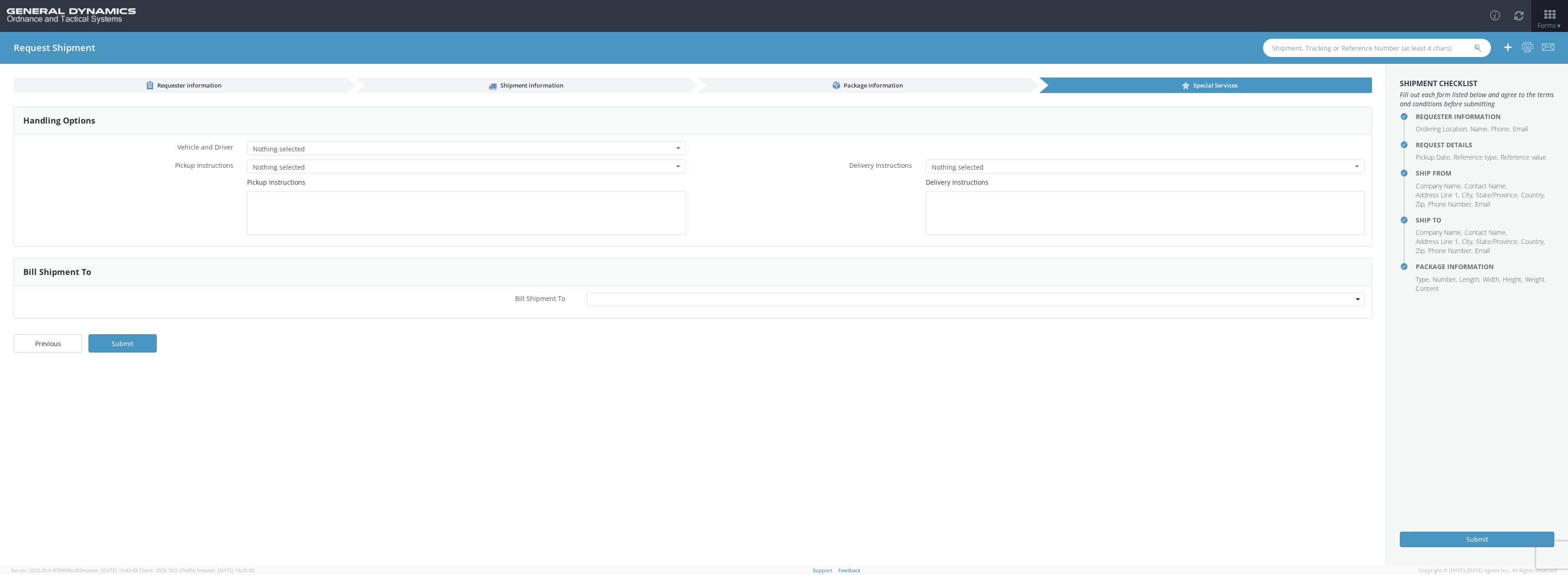
scroll to position [0, 0]
click at [326, 149] on span "Nothing selected" at bounding box center [464, 149] width 421 height 9
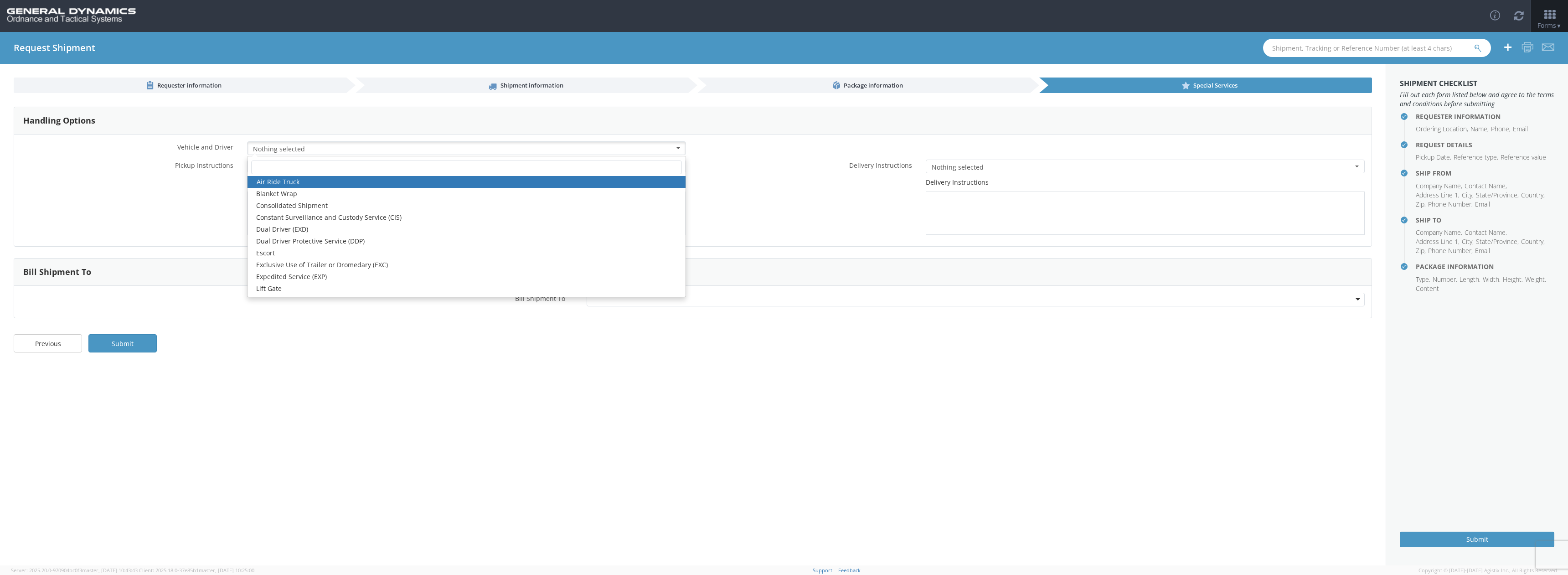
click at [728, 181] on div "Delivery Instructions" at bounding box center [1032, 206] width 679 height 57
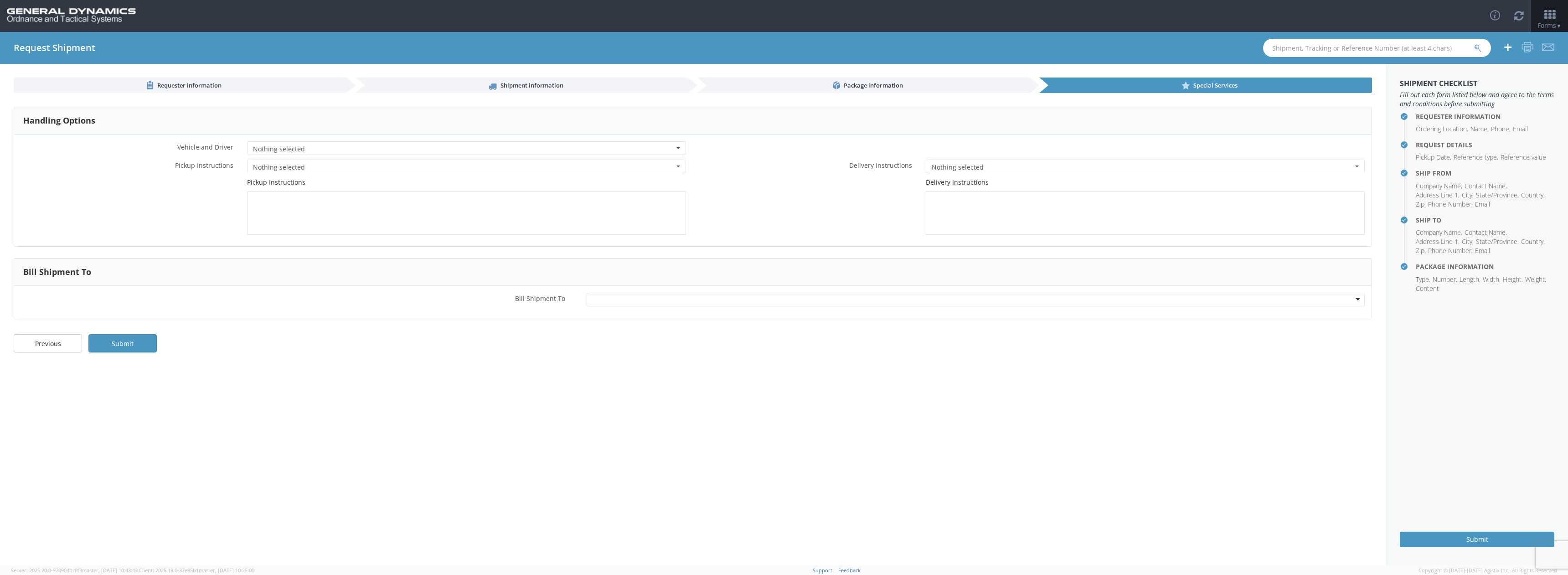
click at [373, 169] on span "Nothing selected" at bounding box center [464, 167] width 421 height 9
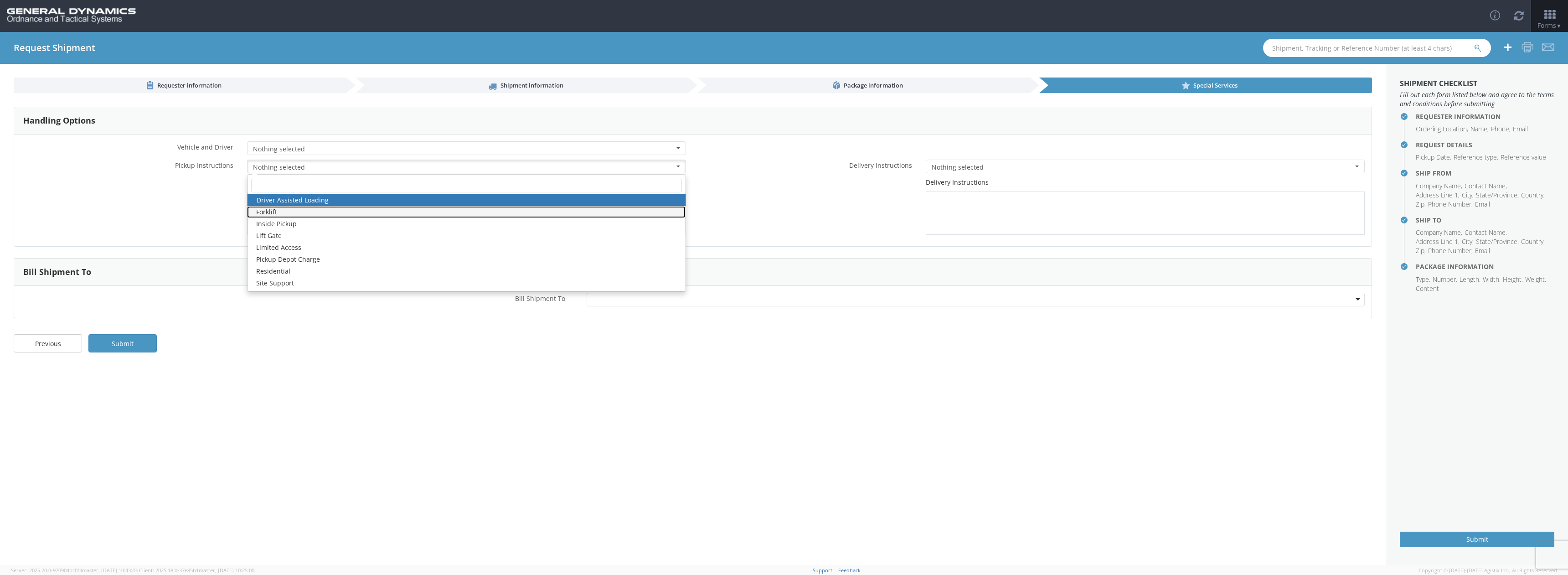
click at [278, 210] on link "Forklift" at bounding box center [466, 211] width 438 height 12
click at [498, 214] on link "Forklift" at bounding box center [466, 211] width 438 height 12
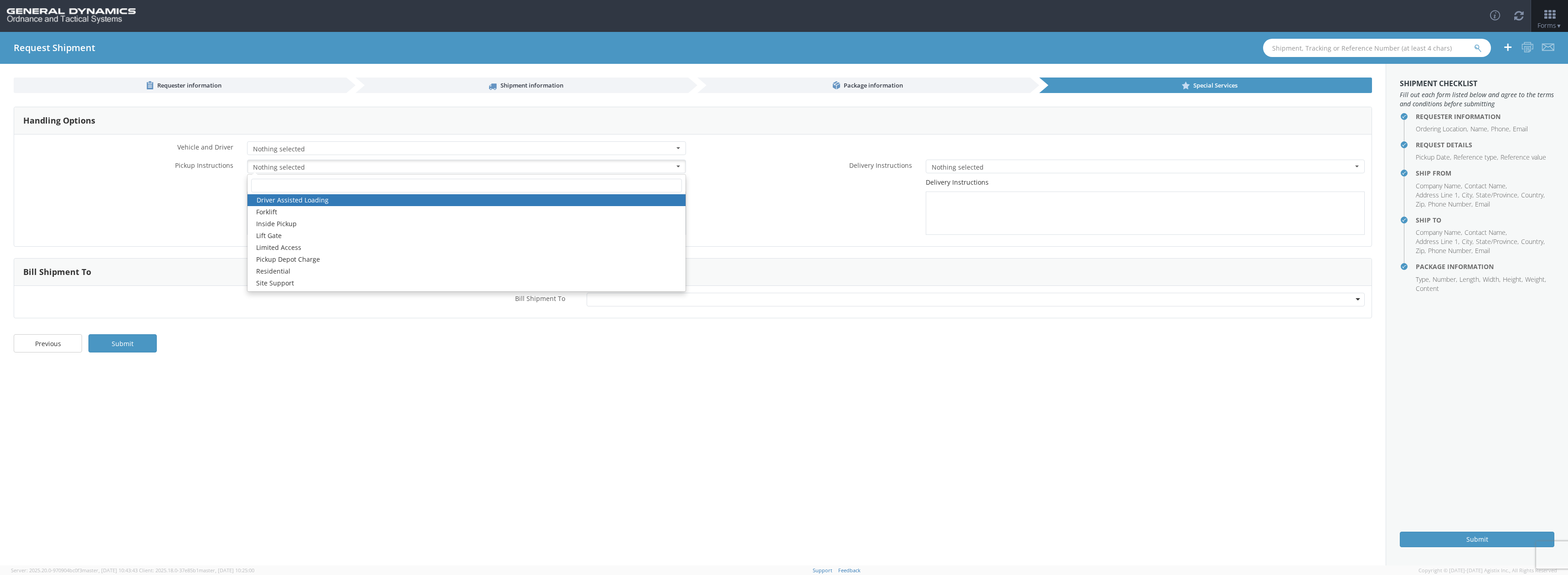
click at [843, 228] on div "Delivery Instructions" at bounding box center [1032, 206] width 679 height 57
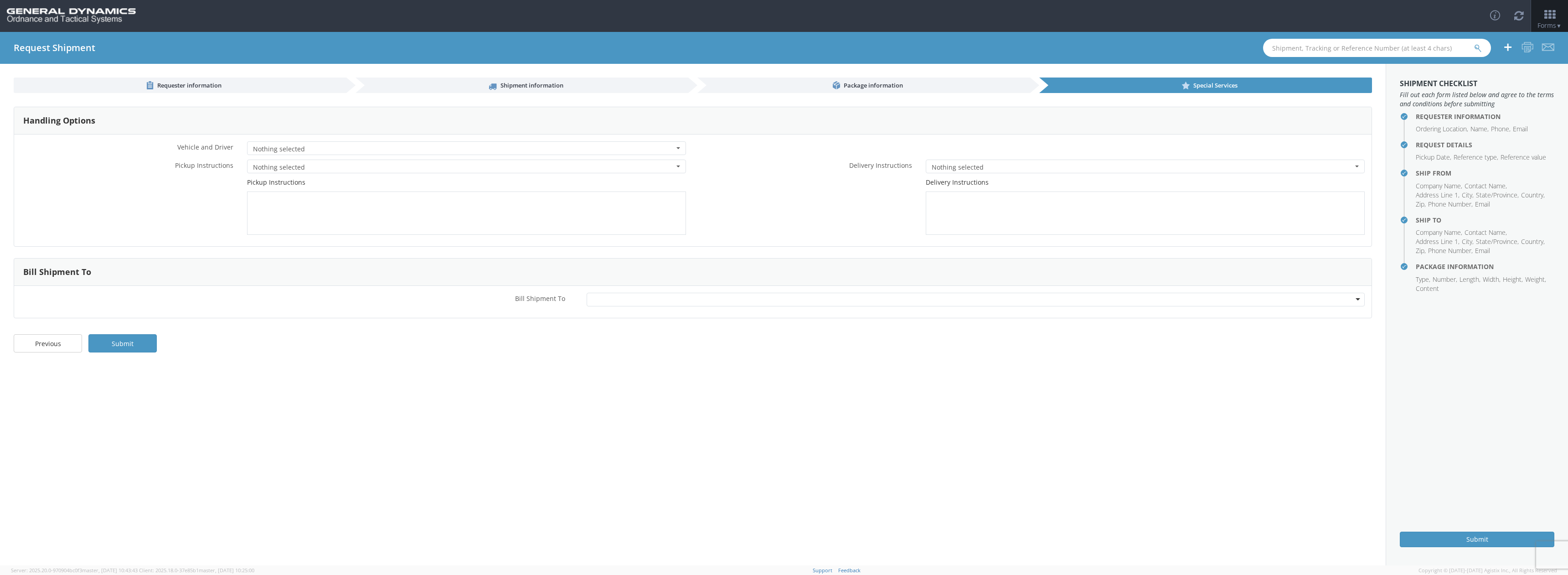
click at [542, 169] on span "Nothing selected" at bounding box center [464, 167] width 421 height 9
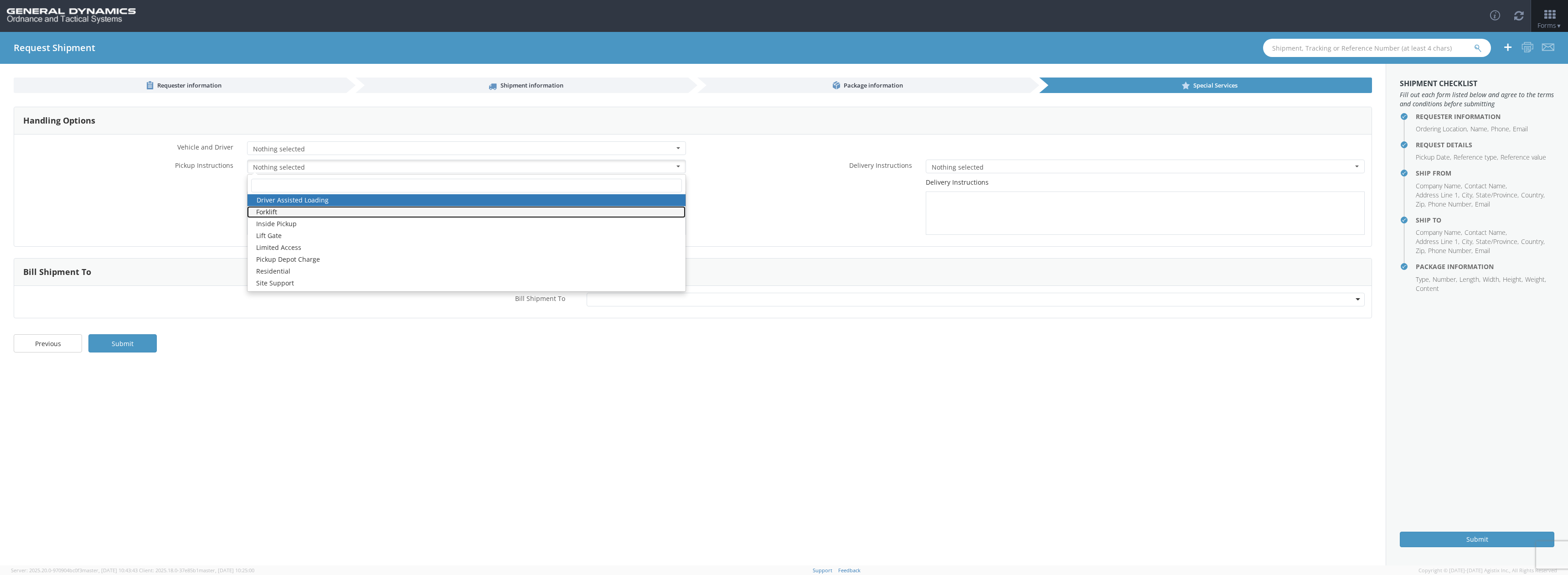
click at [295, 211] on link "Forklift" at bounding box center [466, 211] width 438 height 12
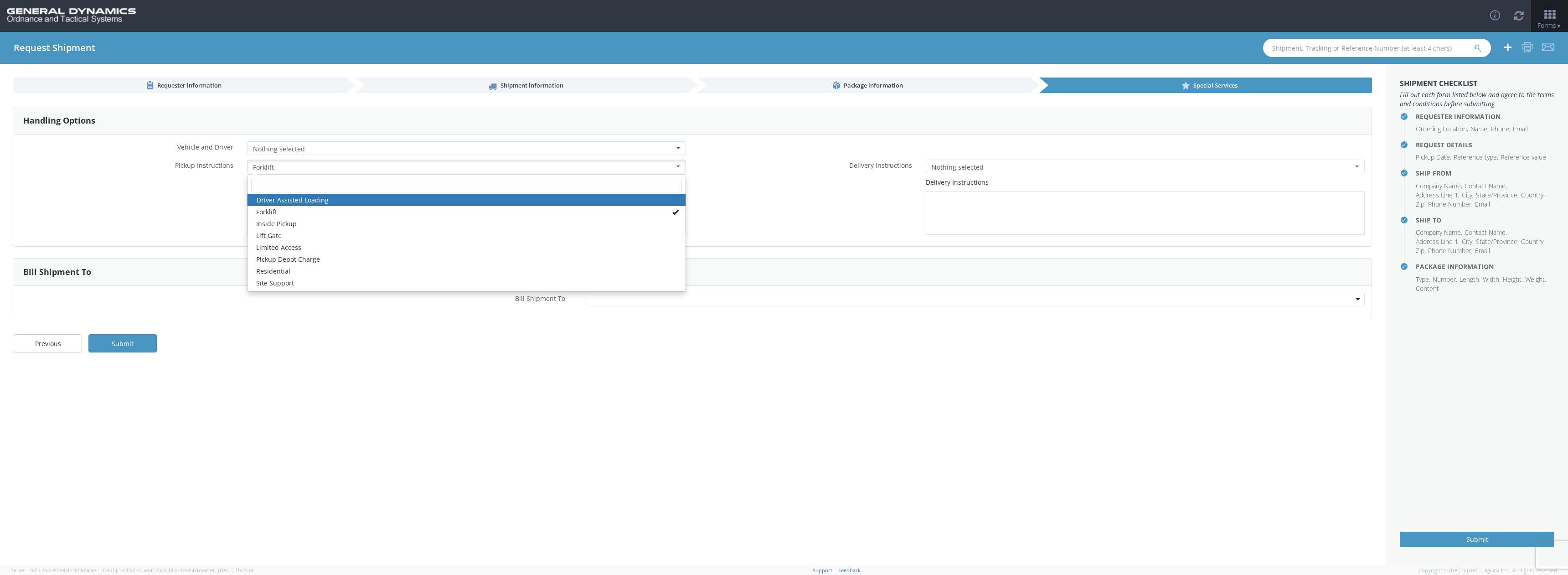
click at [499, 343] on div "Previous Submit" at bounding box center [693, 348] width 1385 height 37
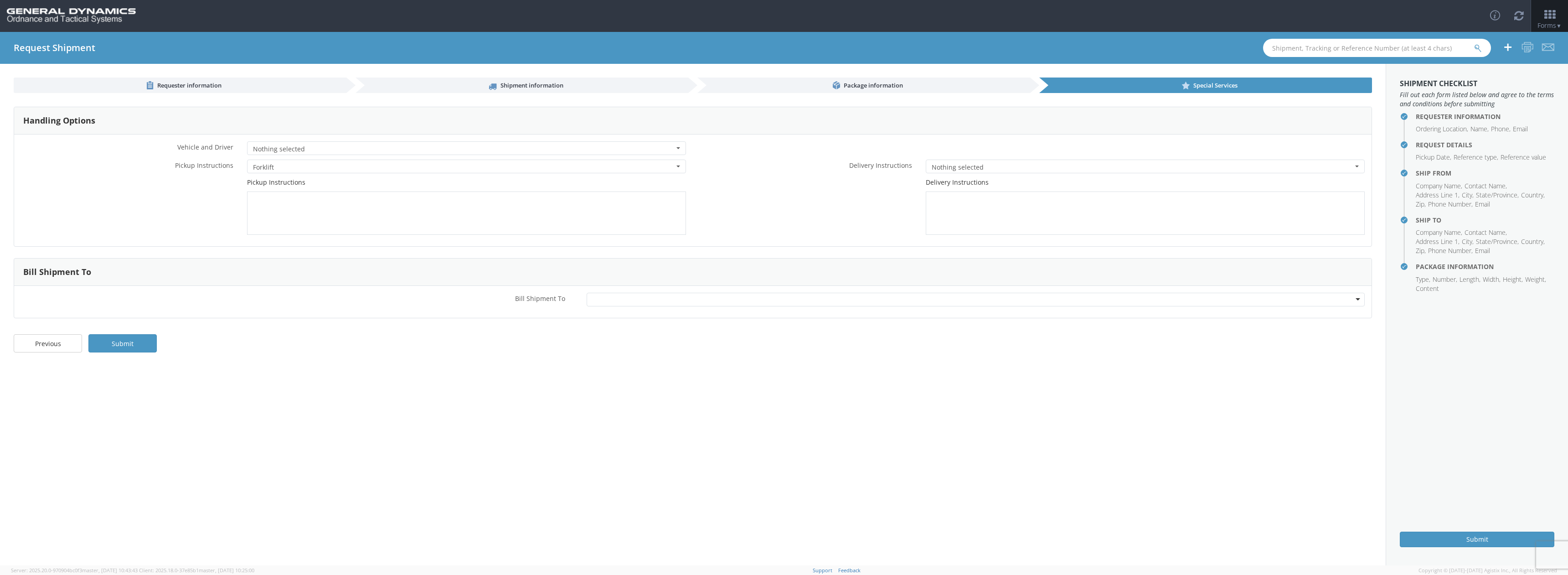
click at [1003, 169] on span "Nothing selected" at bounding box center [1143, 167] width 421 height 9
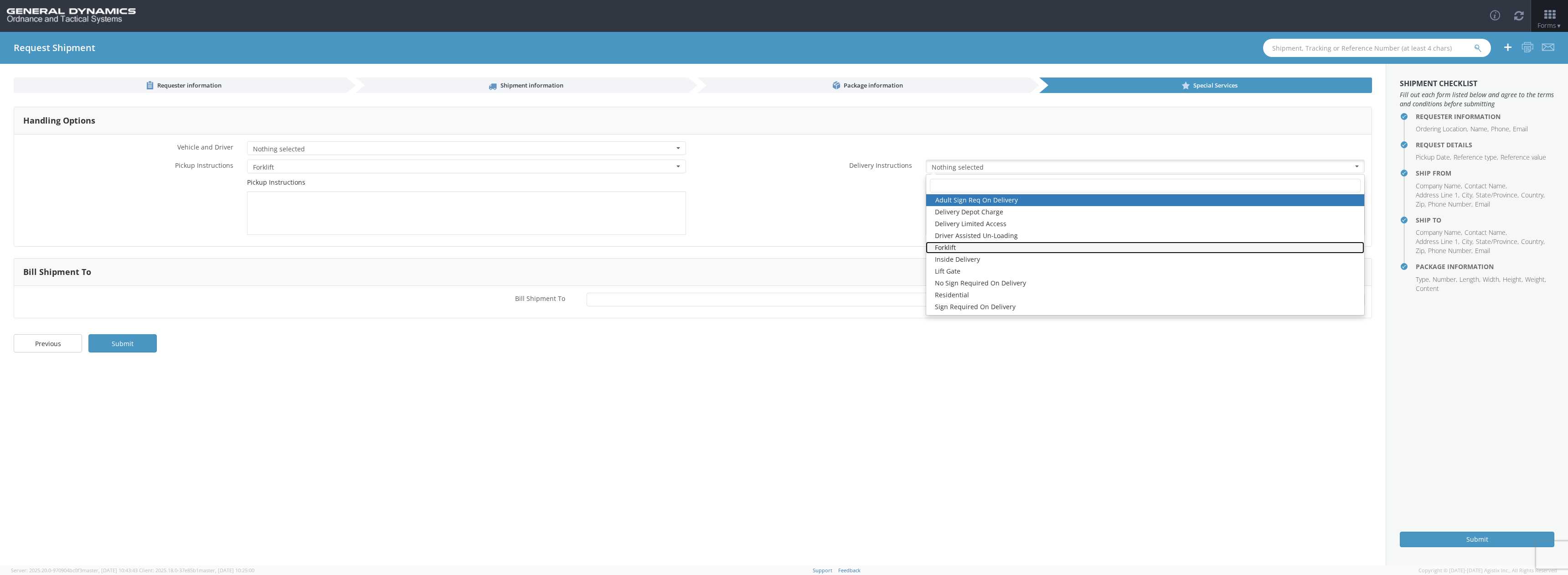
click at [965, 248] on link "Forklift" at bounding box center [1145, 247] width 438 height 12
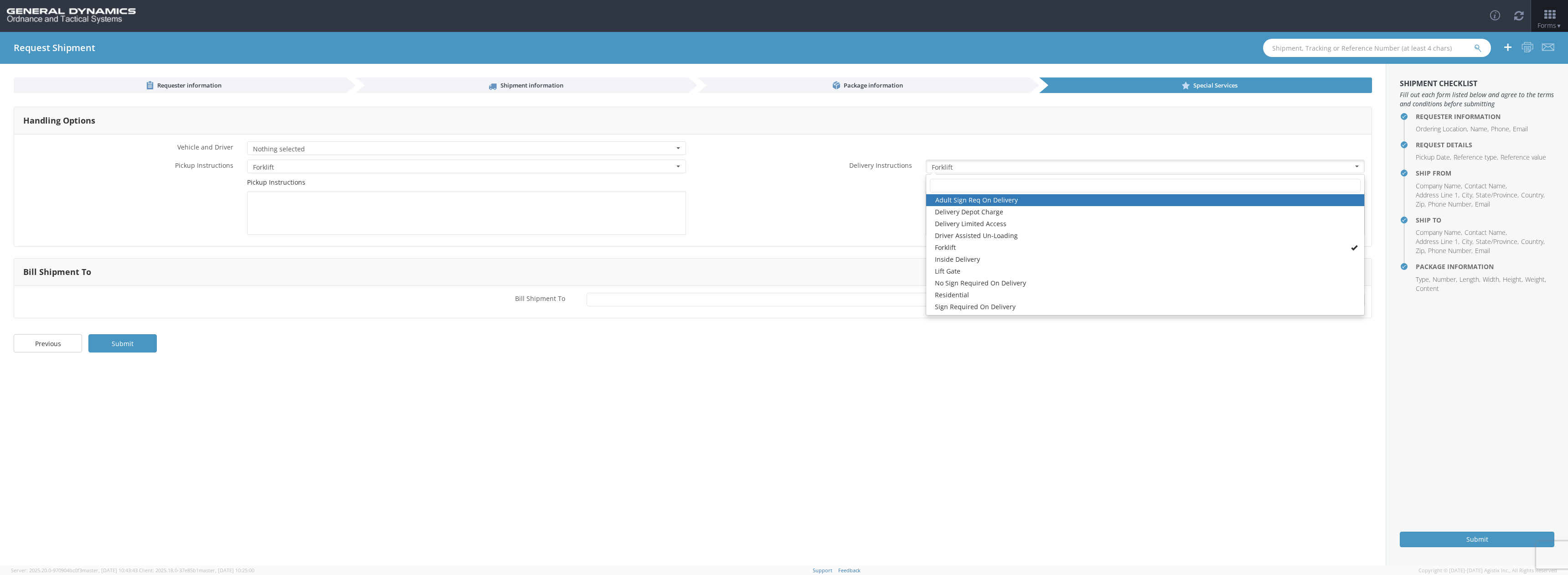
click at [808, 205] on div "Delivery Instructions" at bounding box center [1032, 206] width 679 height 57
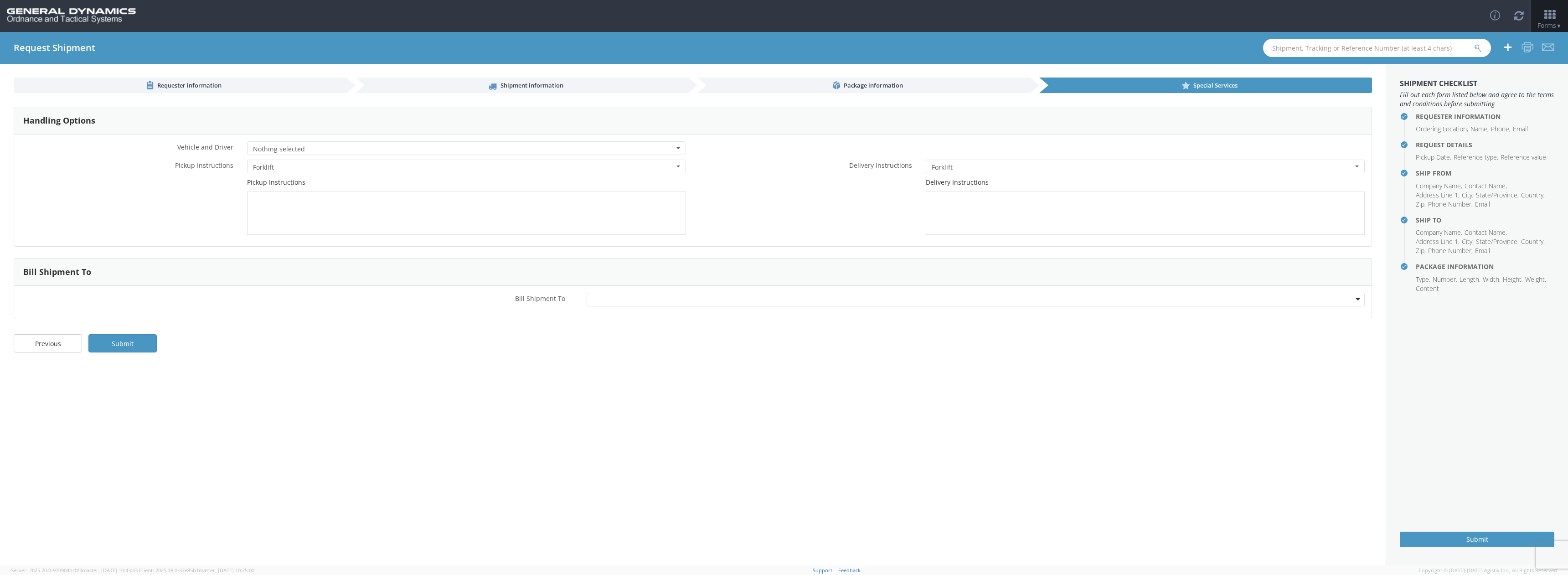
click at [615, 302] on div at bounding box center [976, 300] width 778 height 13
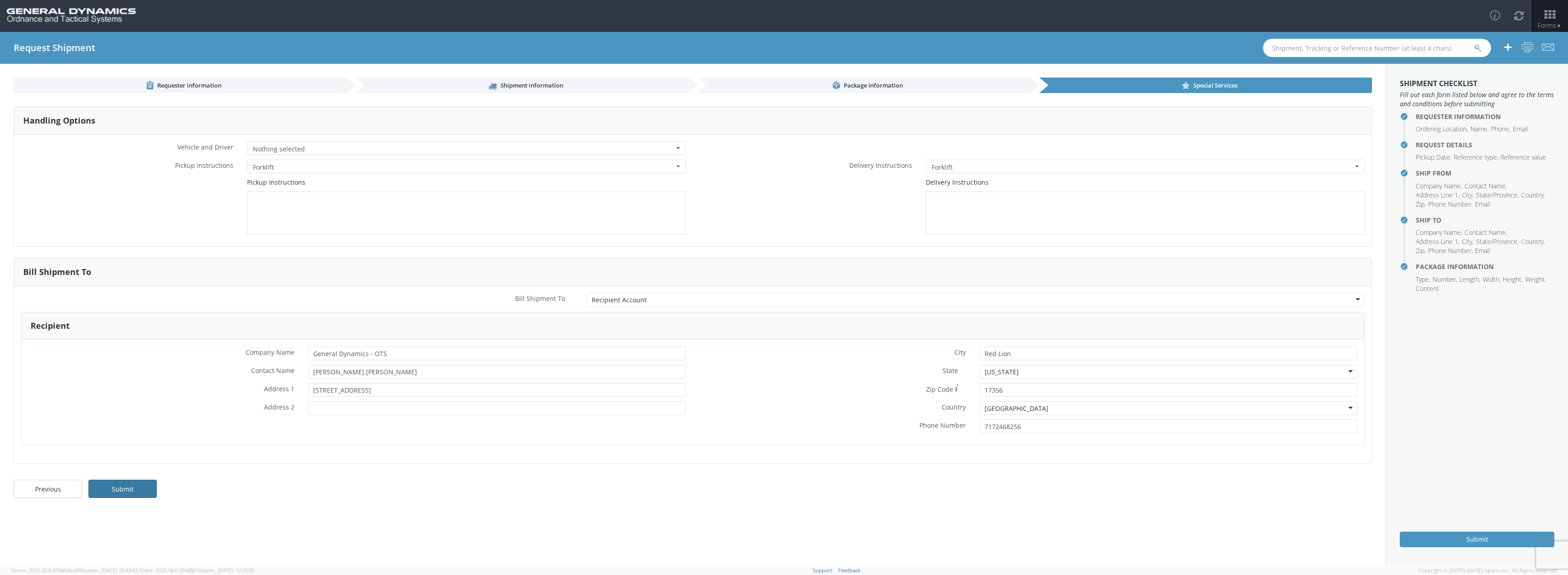
click at [138, 491] on link "Submit" at bounding box center [122, 489] width 68 height 18
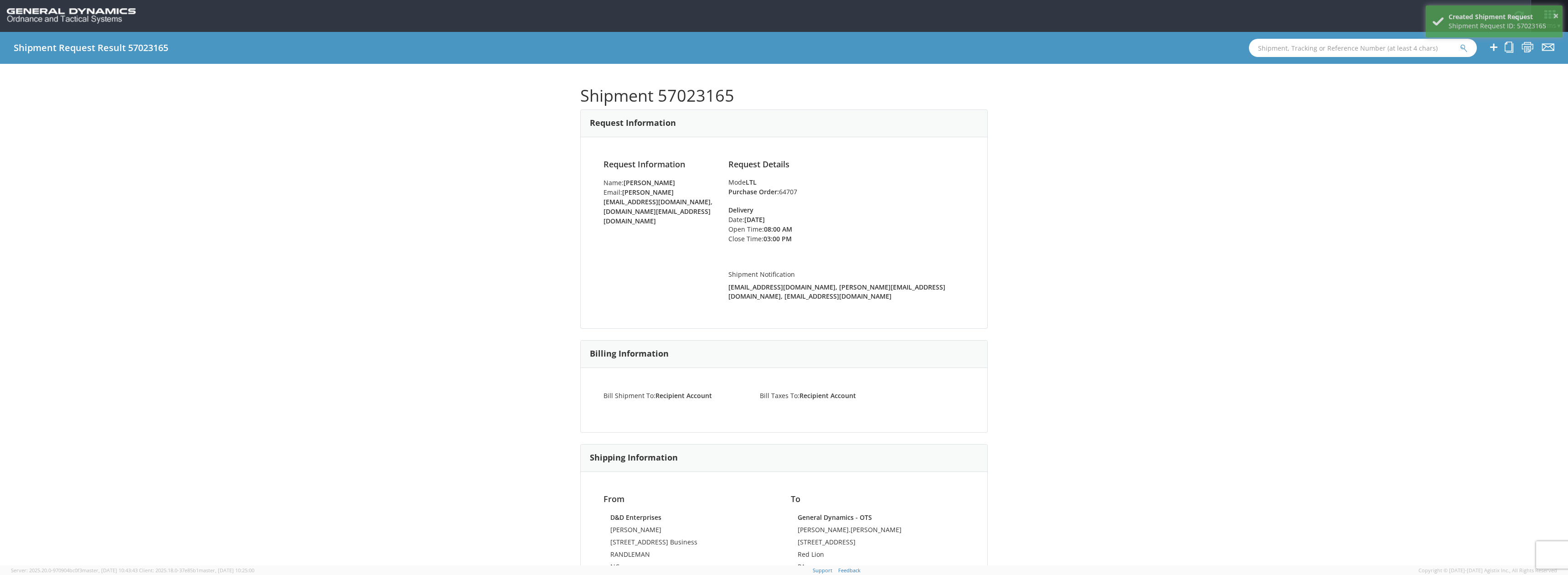
click at [736, 95] on h1 "Shipment 57023165" at bounding box center [783, 96] width 407 height 18
drag, startPoint x: 576, startPoint y: 94, endPoint x: 755, endPoint y: 97, distance: 179.0
click at [755, 97] on div "Shipment 57023165 Request Information Request Information Name: [PERSON_NAME] E…" at bounding box center [784, 315] width 1568 height 502
copy h1 "Shipment 57023165"
